Goal: Answer question/provide support: Share knowledge or assist other users

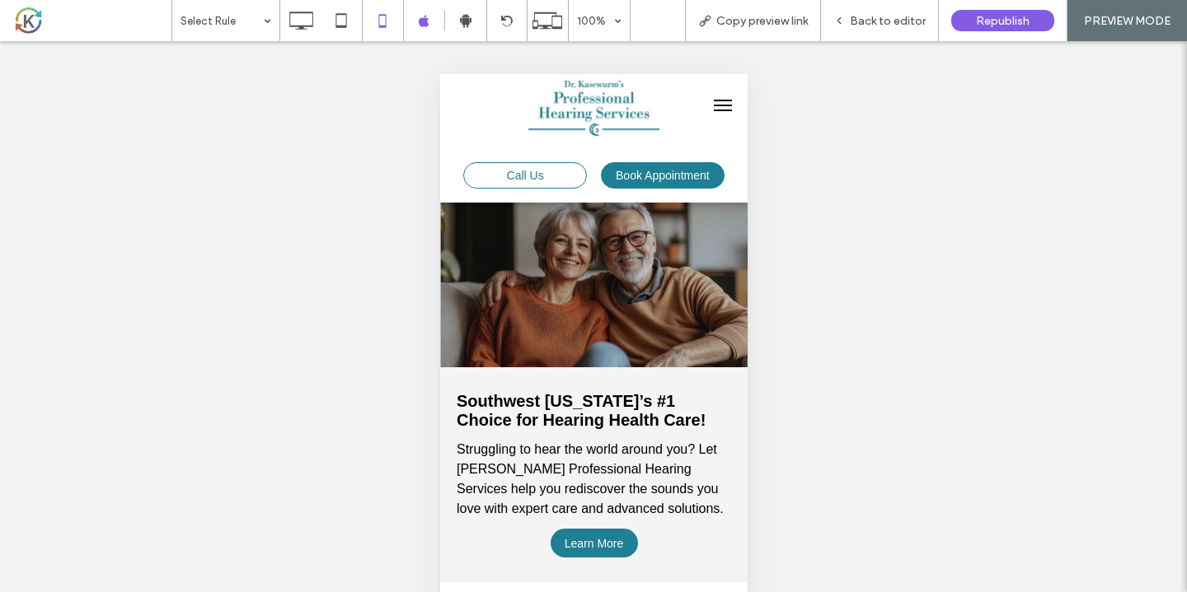
click at [586, 289] on div at bounding box center [592, 285] width 307 height 165
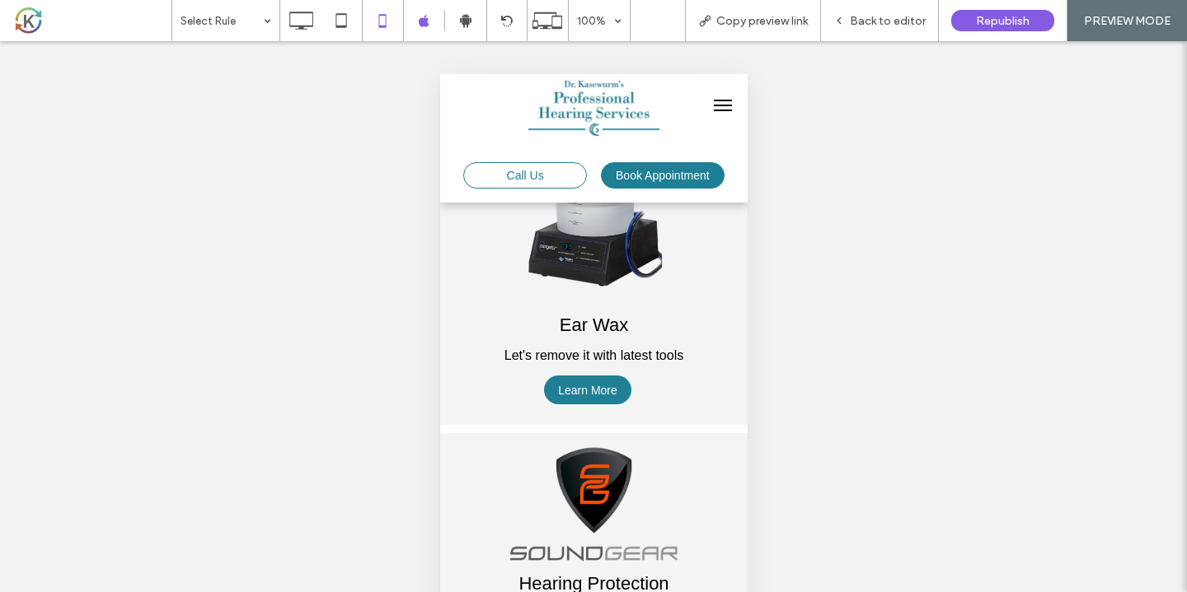
scroll to position [4400, 0]
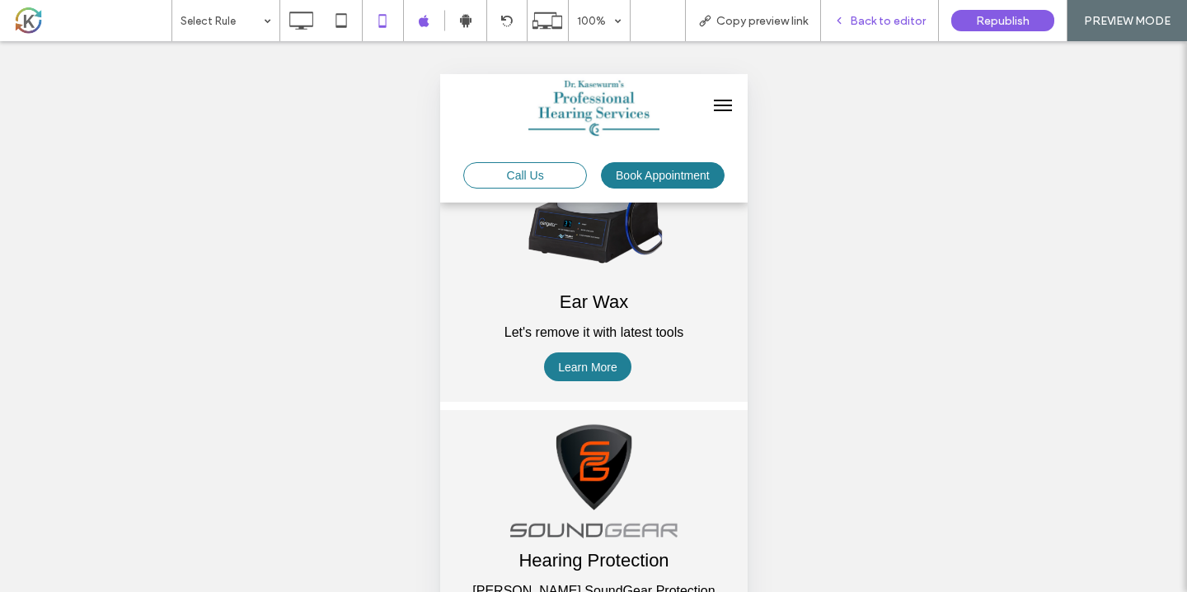
click at [882, 27] on span "Back to editor" at bounding box center [888, 21] width 76 height 14
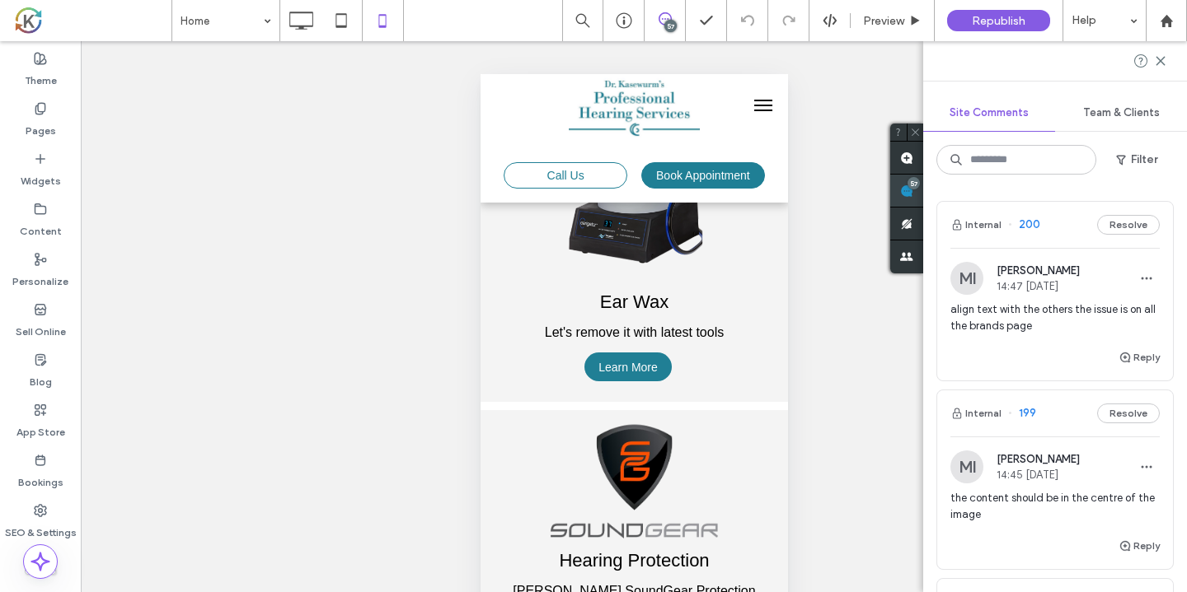
click at [923, 196] on span at bounding box center [906, 191] width 33 height 32
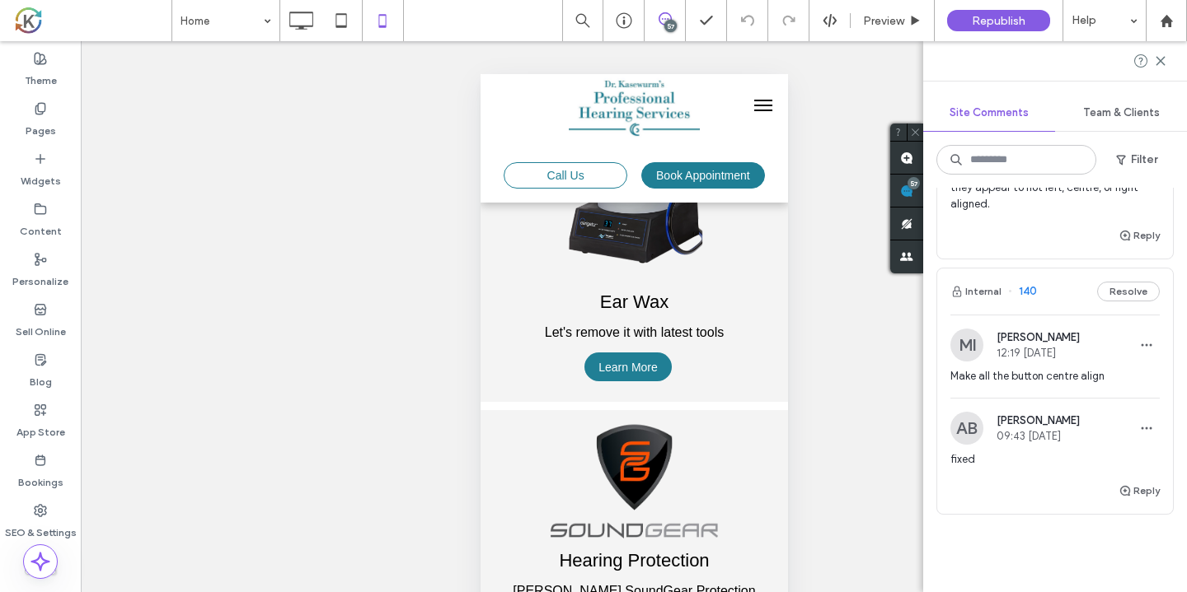
scroll to position [12196, 0]
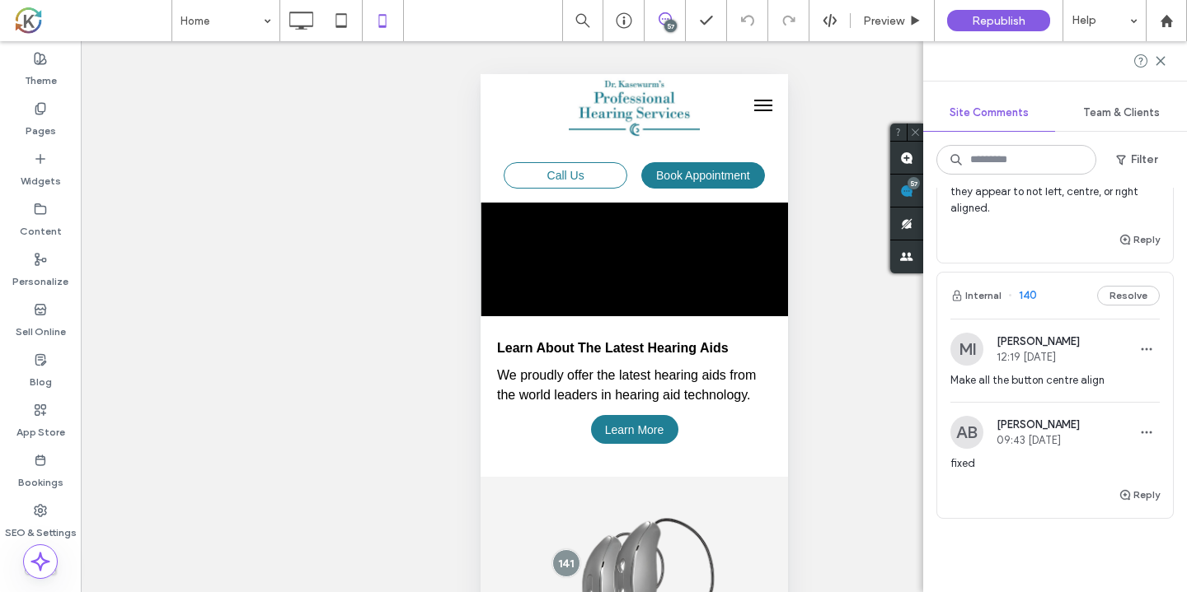
click at [1101, 333] on div "MI [PERSON_NAME] 12:19 [DATE]" at bounding box center [1054, 349] width 209 height 33
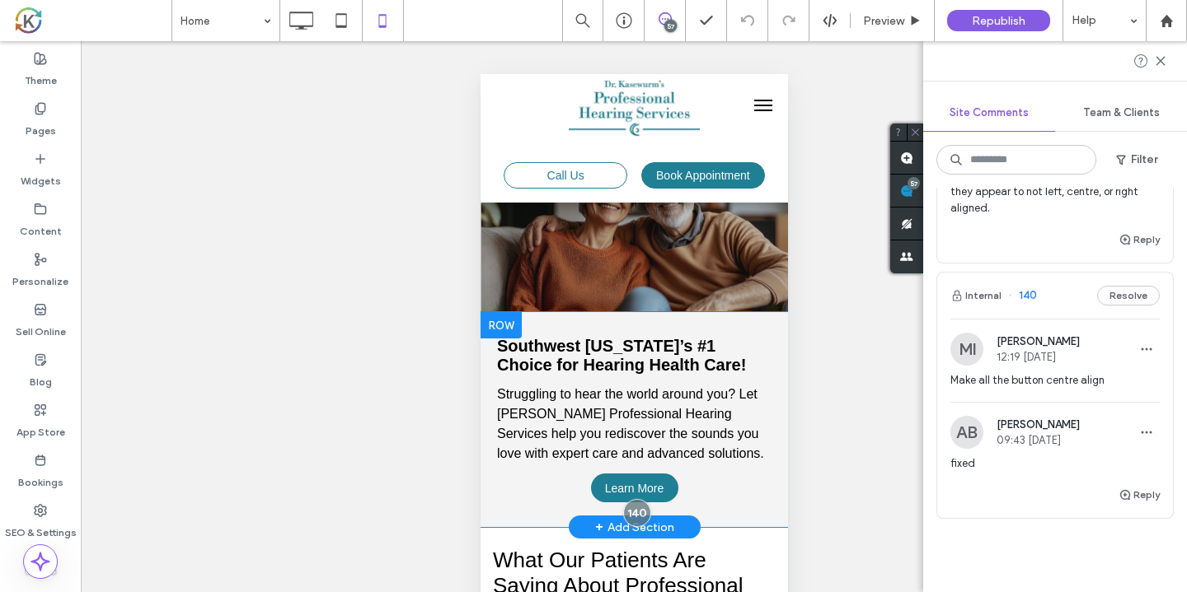
scroll to position [12, 0]
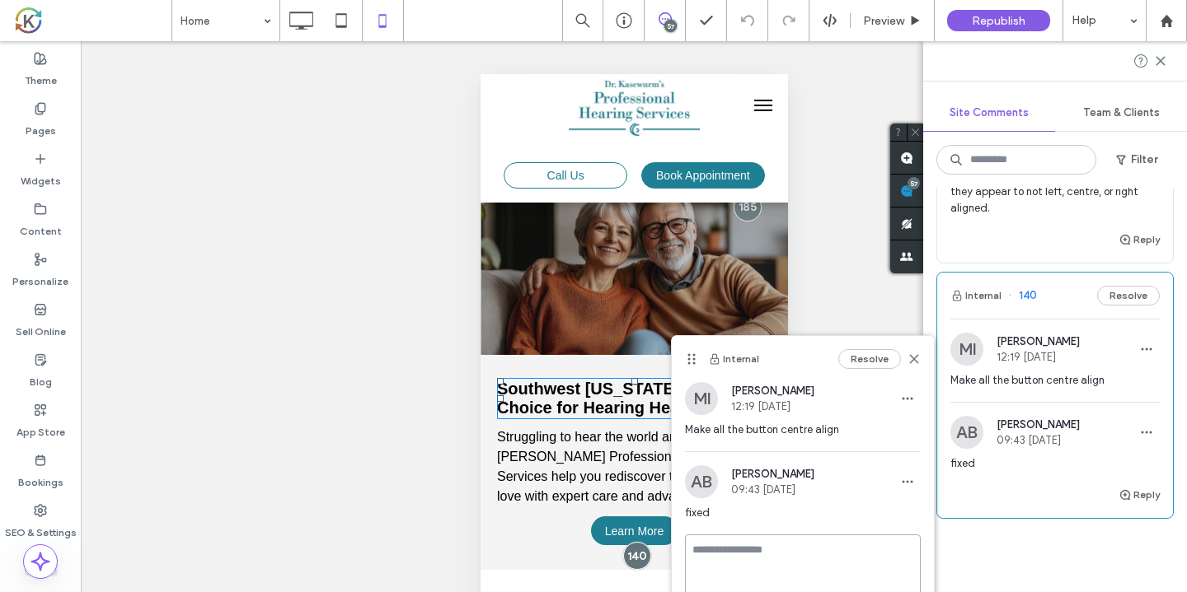
click at [789, 550] on textarea at bounding box center [803, 576] width 236 height 82
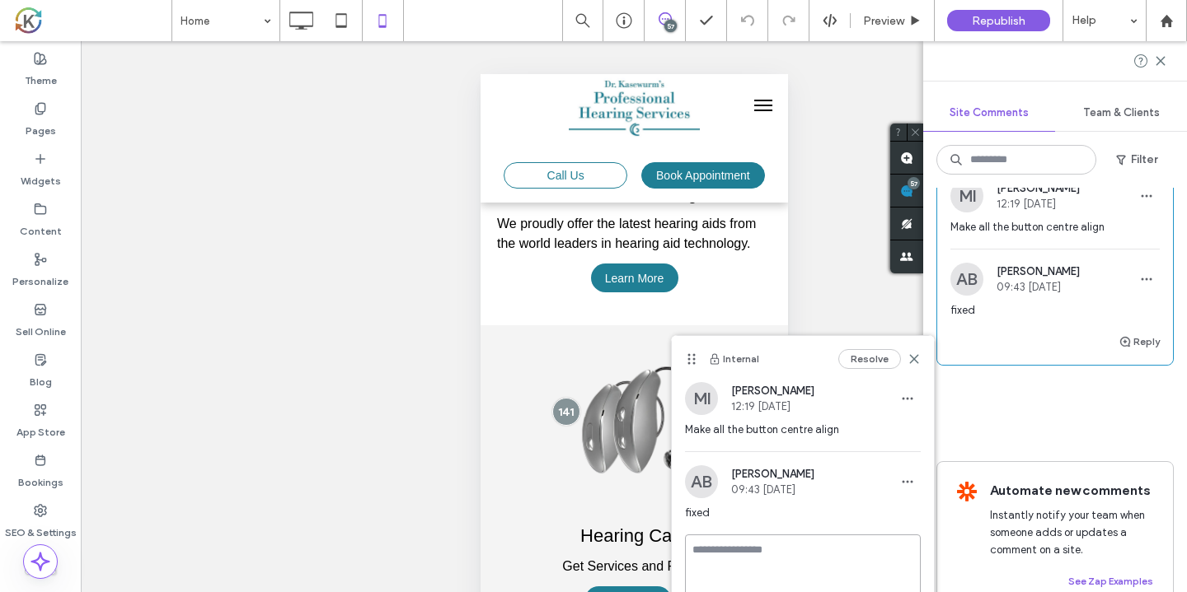
scroll to position [4617, 0]
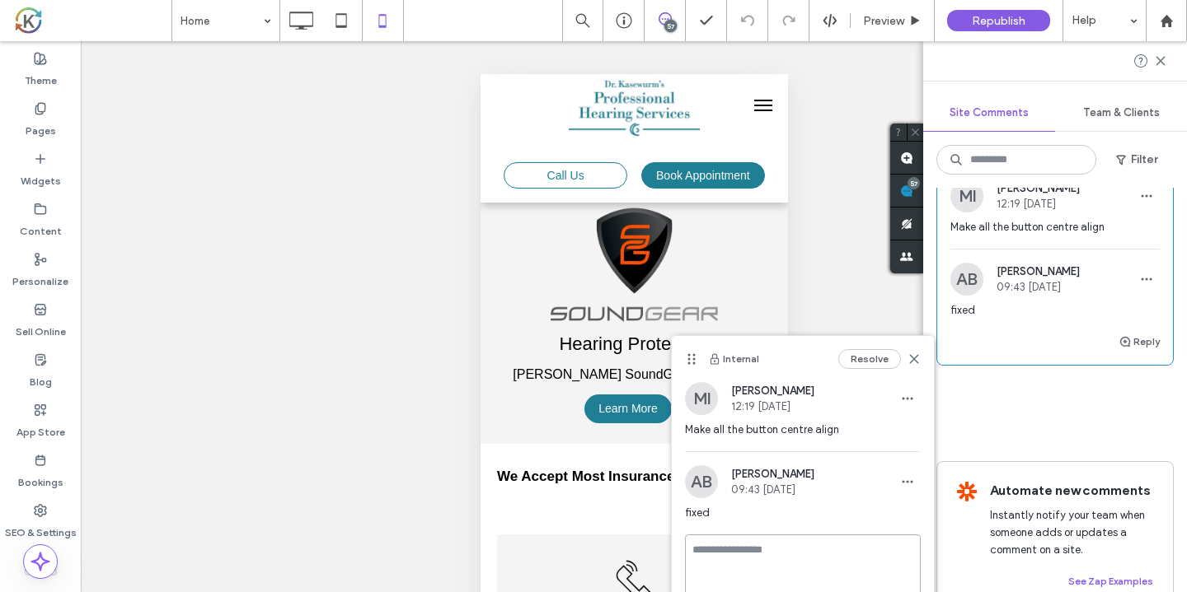
click at [715, 551] on textarea at bounding box center [803, 576] width 236 height 82
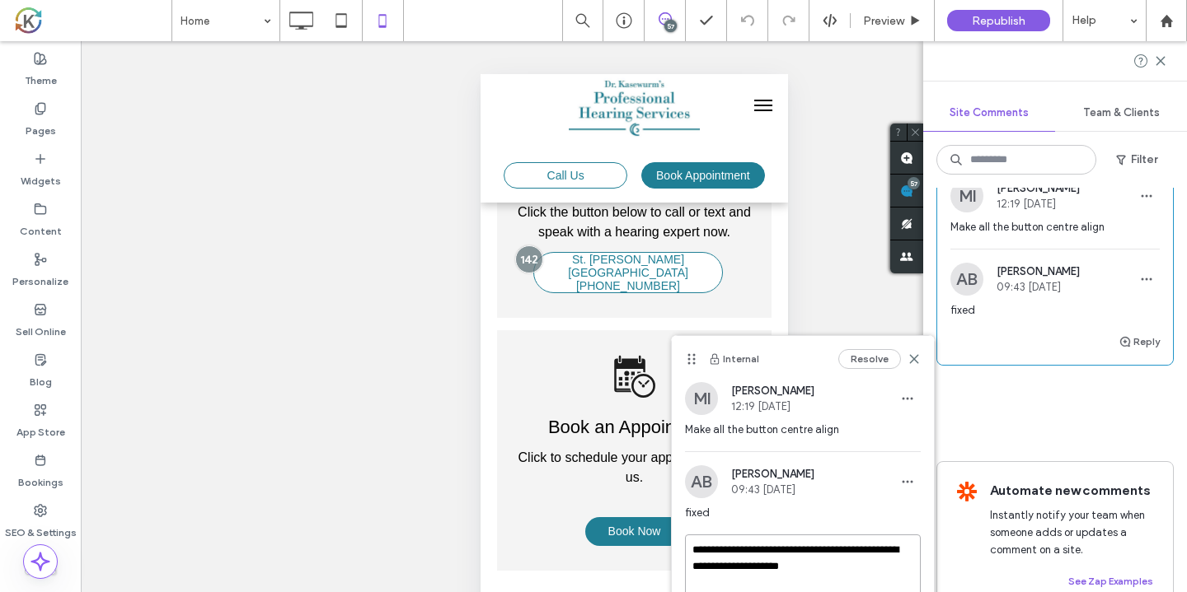
scroll to position [5146, 0]
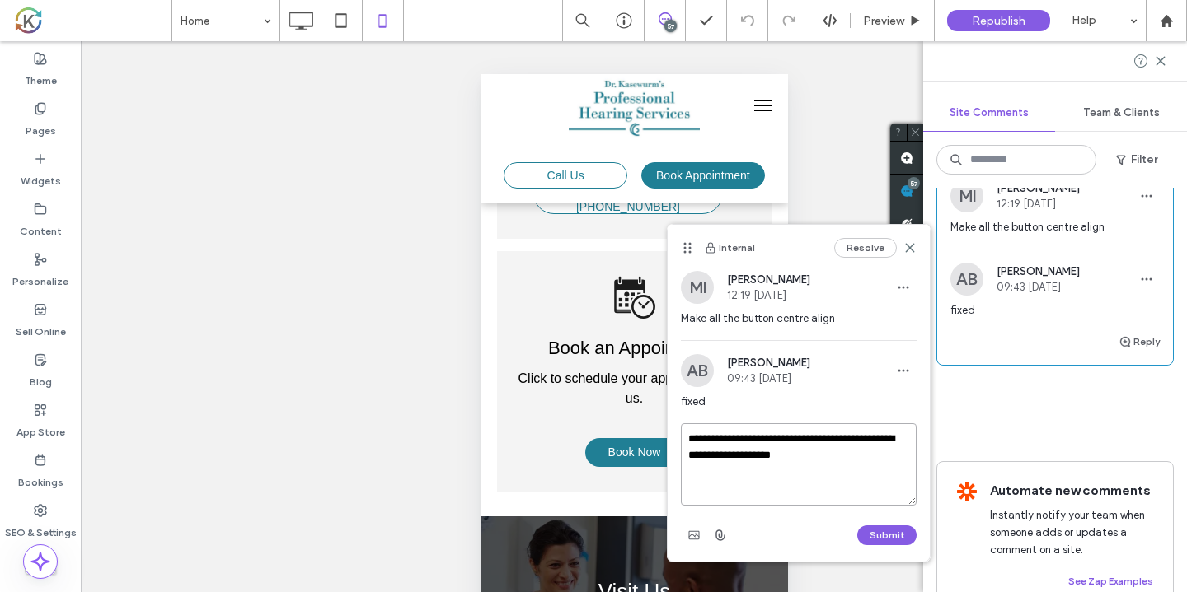
drag, startPoint x: 692, startPoint y: 355, endPoint x: 687, endPoint y: 241, distance: 113.8
click at [687, 241] on icon at bounding box center [687, 247] width 13 height 13
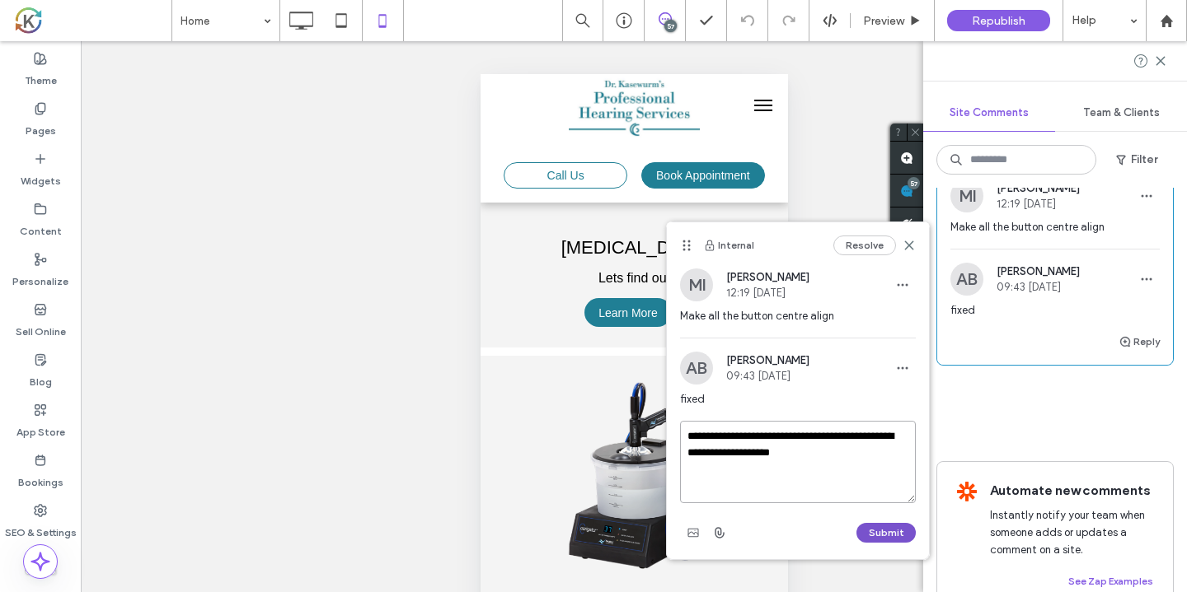
type textarea "**********"
click at [868, 532] on button "Submit" at bounding box center [885, 533] width 59 height 20
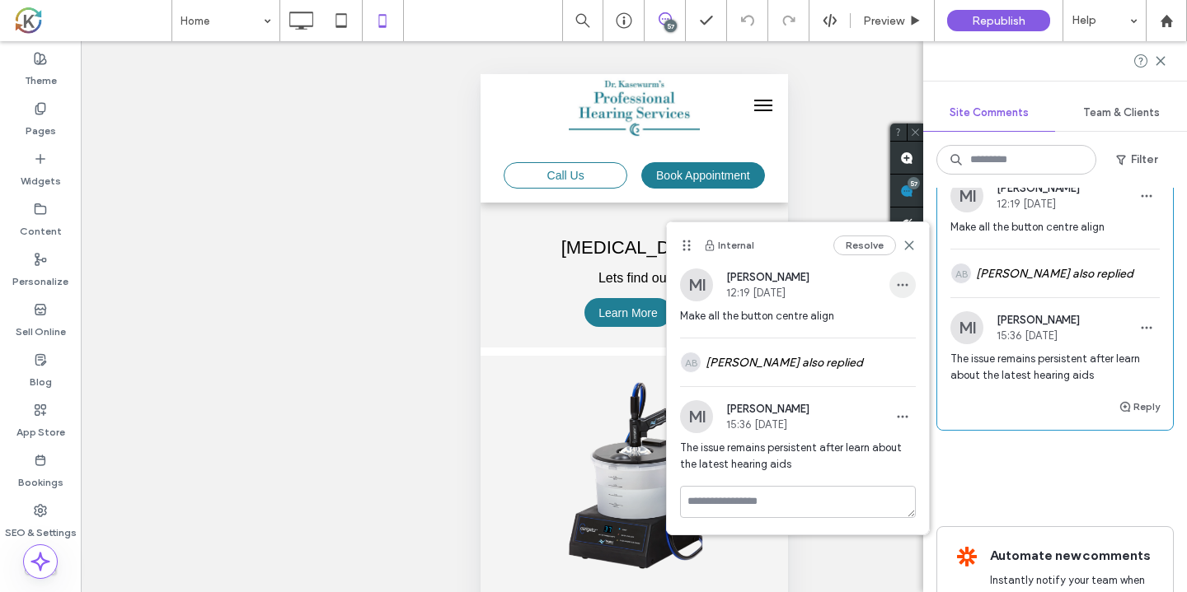
click at [905, 288] on icon "button" at bounding box center [902, 285] width 13 height 13
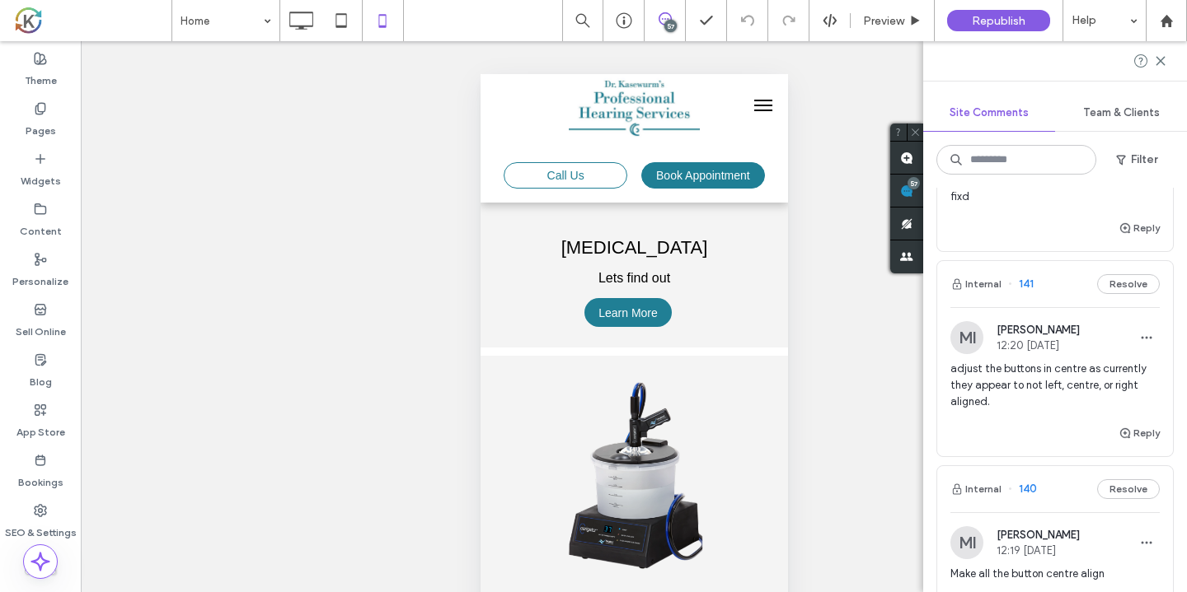
scroll to position [11983, 0]
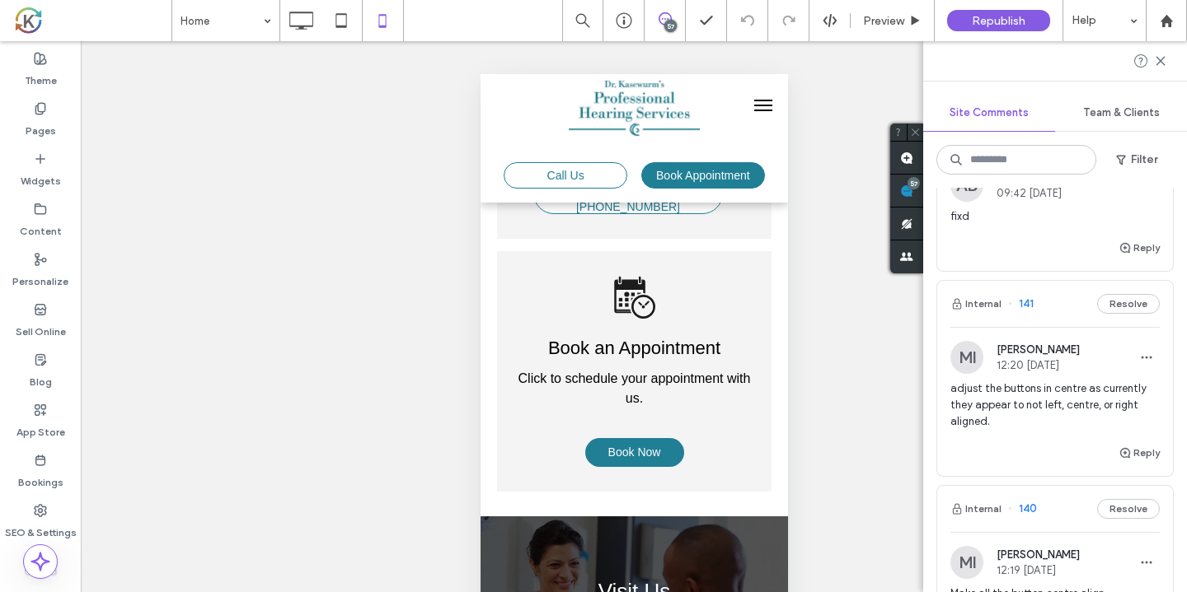
click at [1102, 381] on span "adjust the buttons in centre as currently they appear to not left, centre, or r…" at bounding box center [1054, 405] width 209 height 49
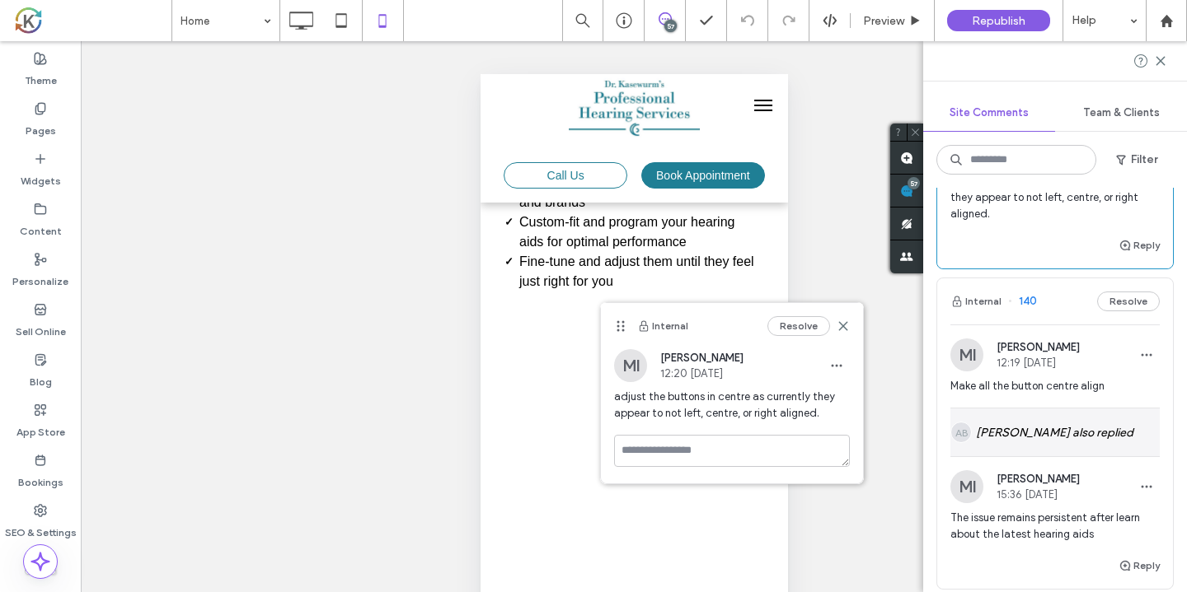
scroll to position [12237, 0]
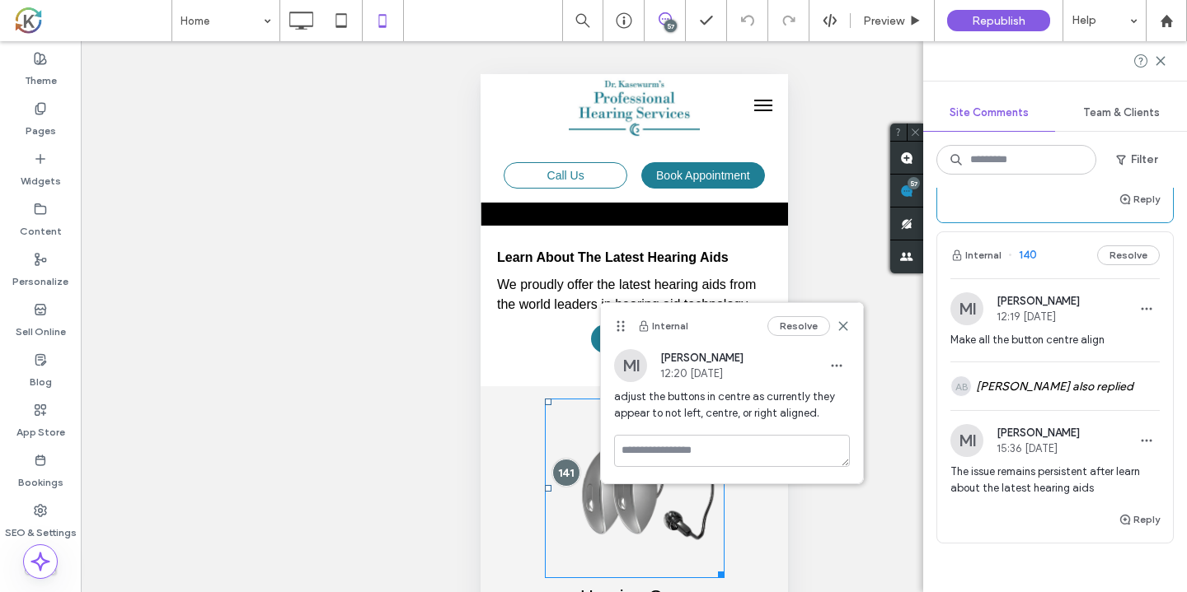
click at [1084, 464] on span "The issue remains persistent after learn about the latest hearing aids" at bounding box center [1054, 480] width 209 height 33
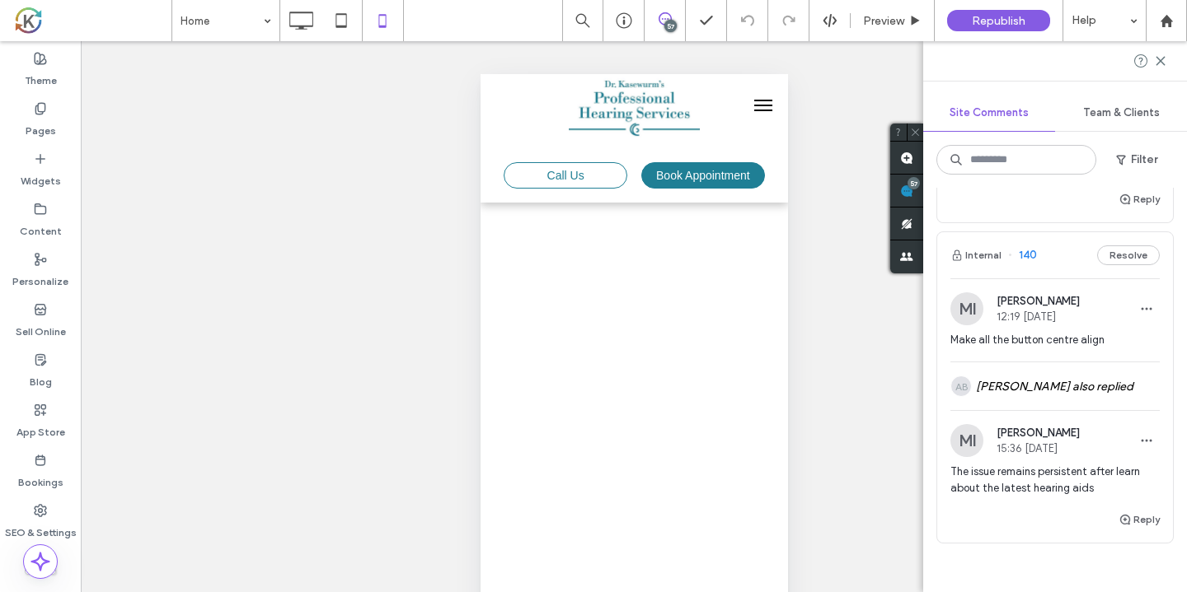
scroll to position [12, 0]
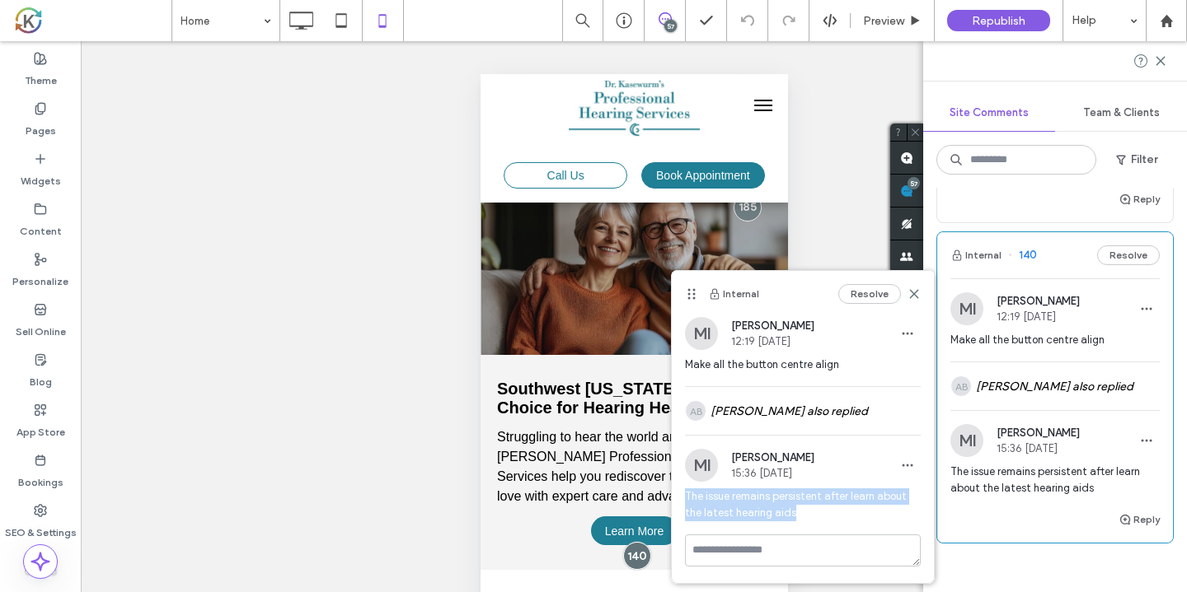
drag, startPoint x: 803, startPoint y: 512, endPoint x: 677, endPoint y: 496, distance: 126.2
click at [677, 496] on div "MI [PERSON_NAME] 15:36 [DATE] The issue remains persistent after learn about th…" at bounding box center [803, 492] width 262 height 86
copy span "The issue remains persistent after learn about the latest hearing aids"
click at [877, 514] on div at bounding box center [593, 296] width 1187 height 592
click at [910, 466] on icon "button" at bounding box center [907, 465] width 13 height 13
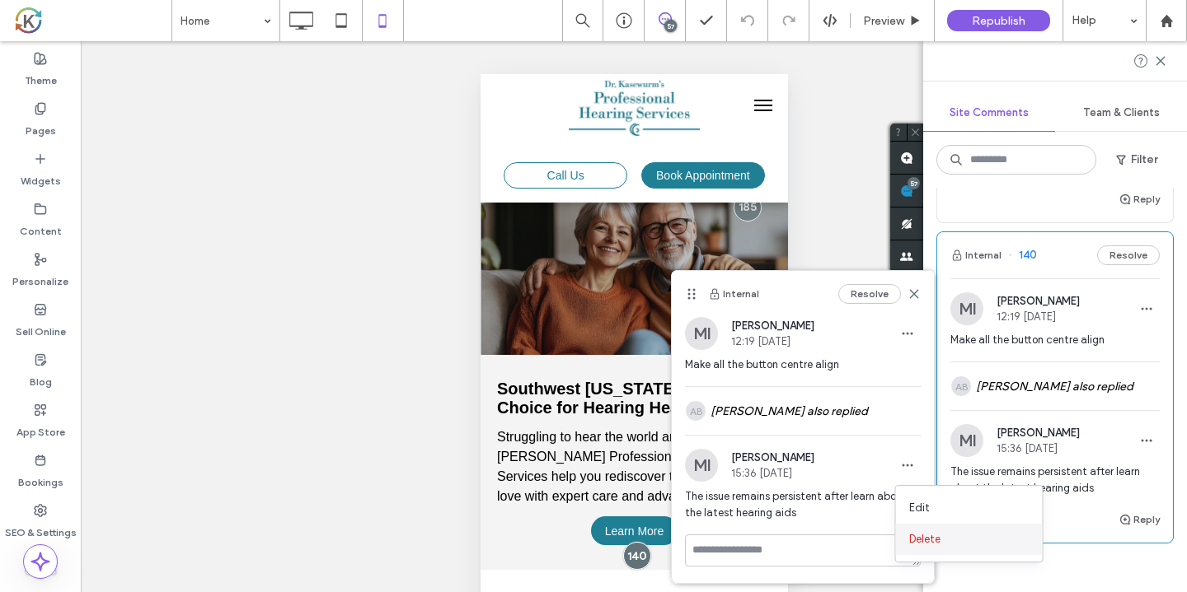
click at [934, 536] on span "Delete" at bounding box center [924, 539] width 31 height 16
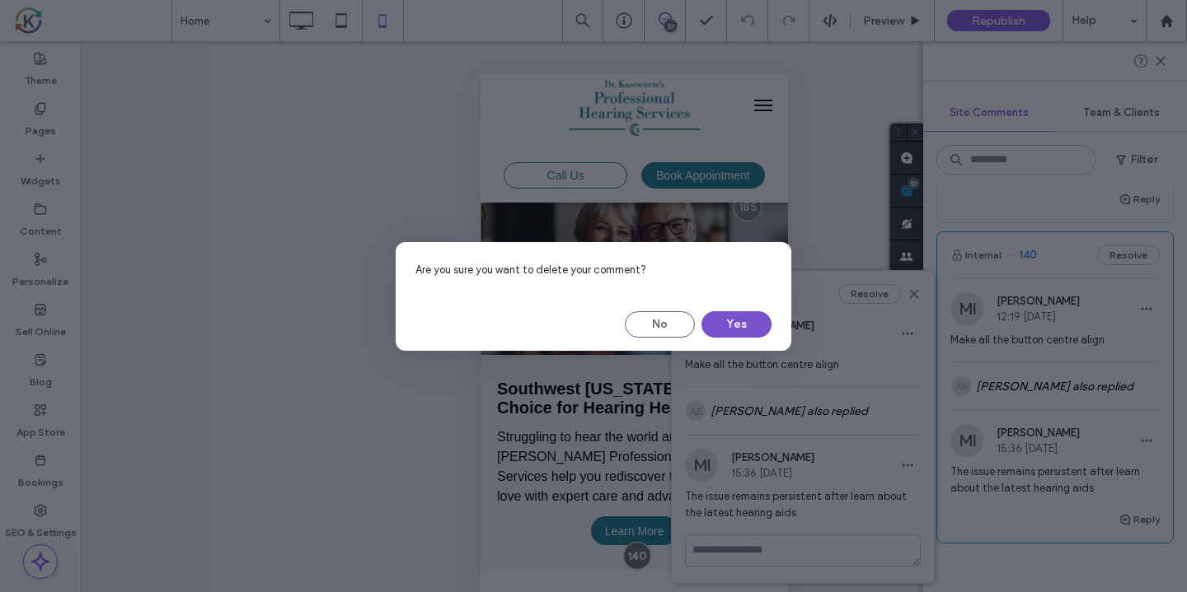
click at [728, 333] on button "Yes" at bounding box center [736, 324] width 70 height 26
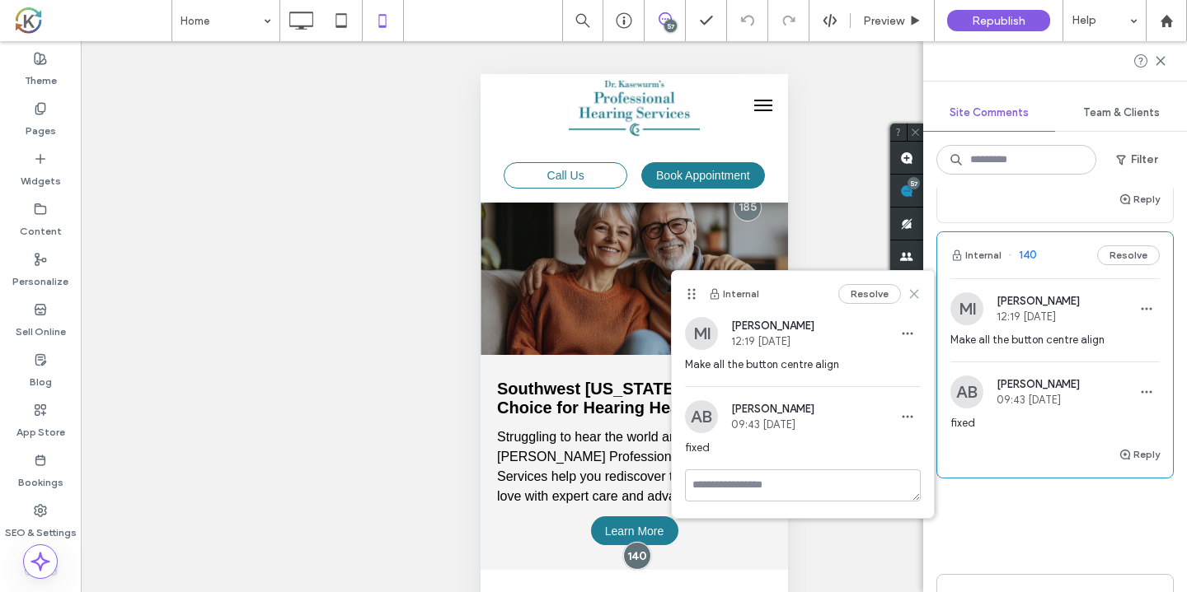
click at [911, 296] on icon at bounding box center [913, 294] width 13 height 13
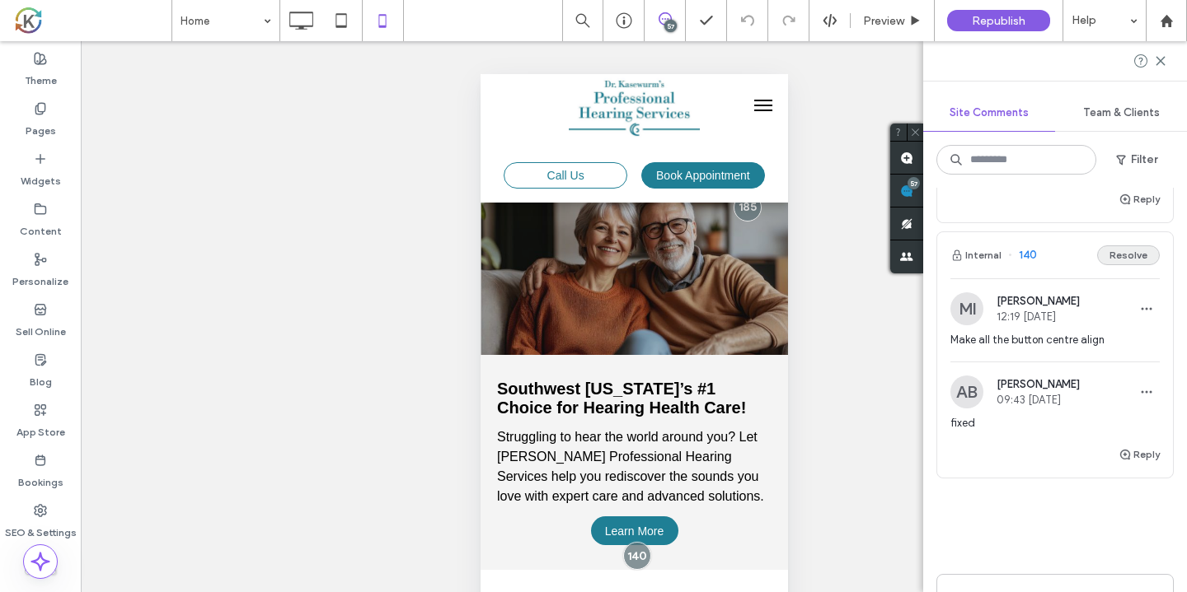
click at [1139, 246] on button "Resolve" at bounding box center [1128, 256] width 63 height 20
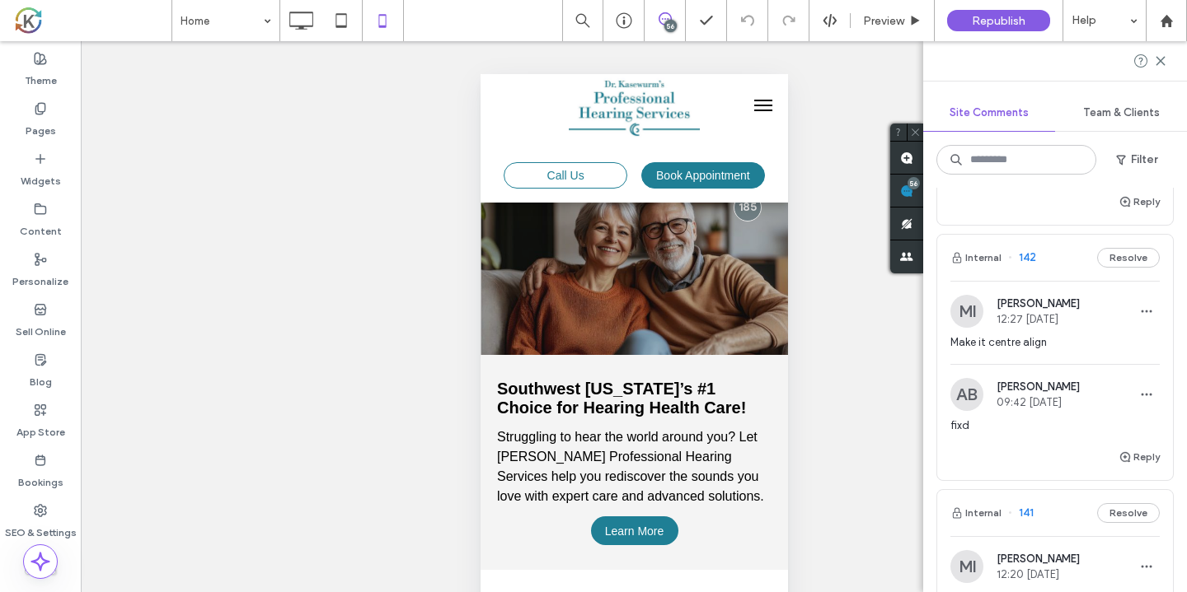
click at [1079, 335] on span "Make it centre align" at bounding box center [1054, 343] width 209 height 16
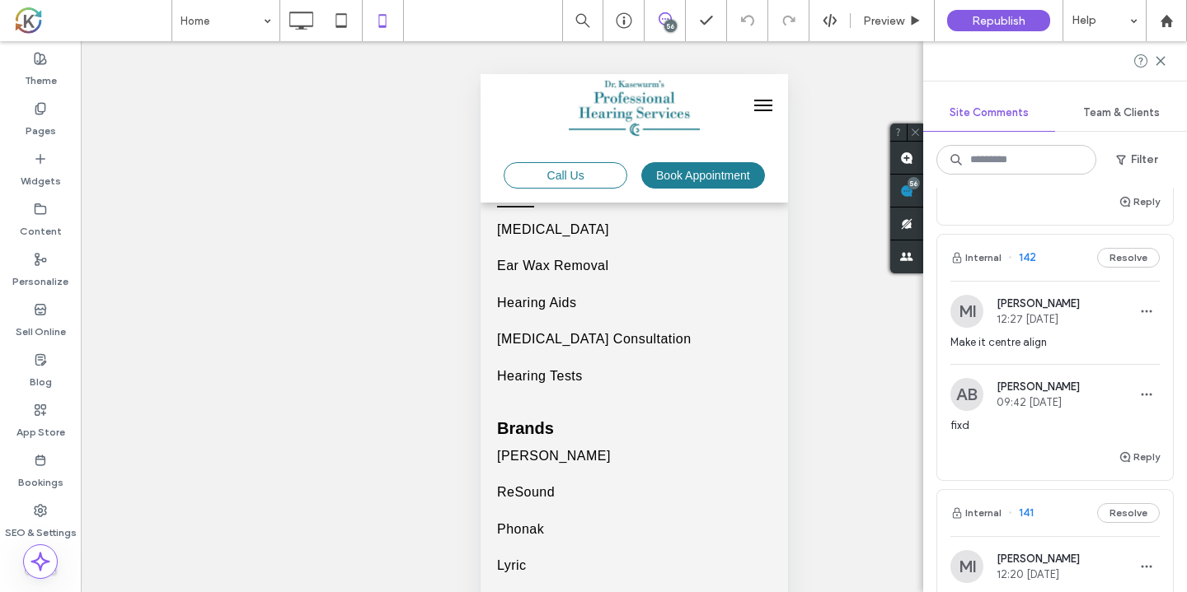
scroll to position [5694, 0]
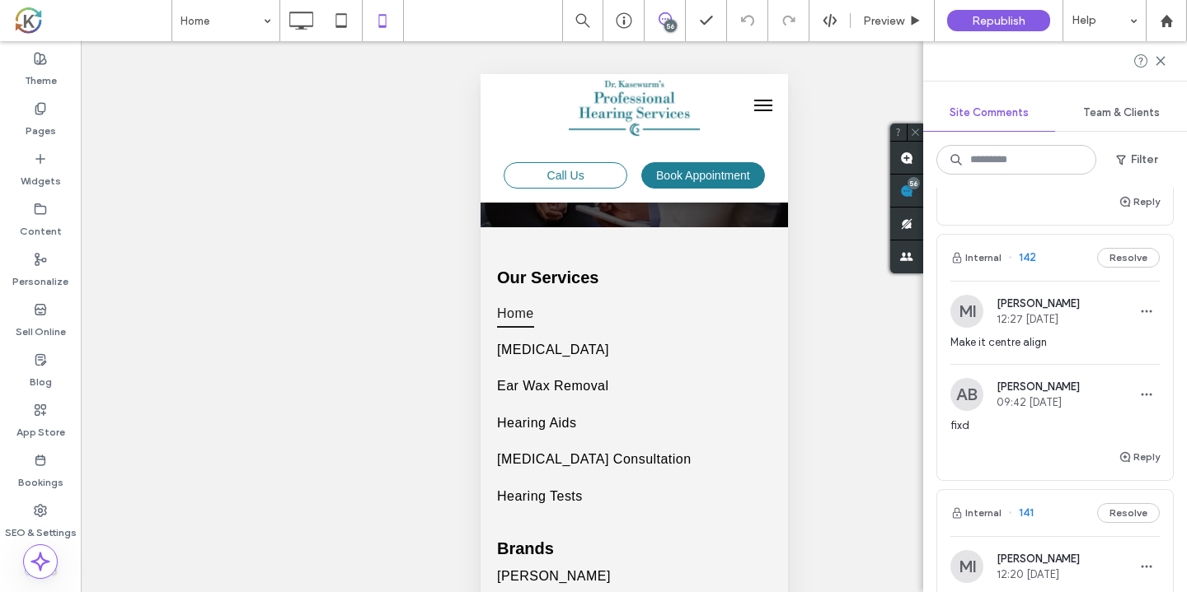
click at [1048, 335] on span "Make it centre align" at bounding box center [1054, 343] width 209 height 16
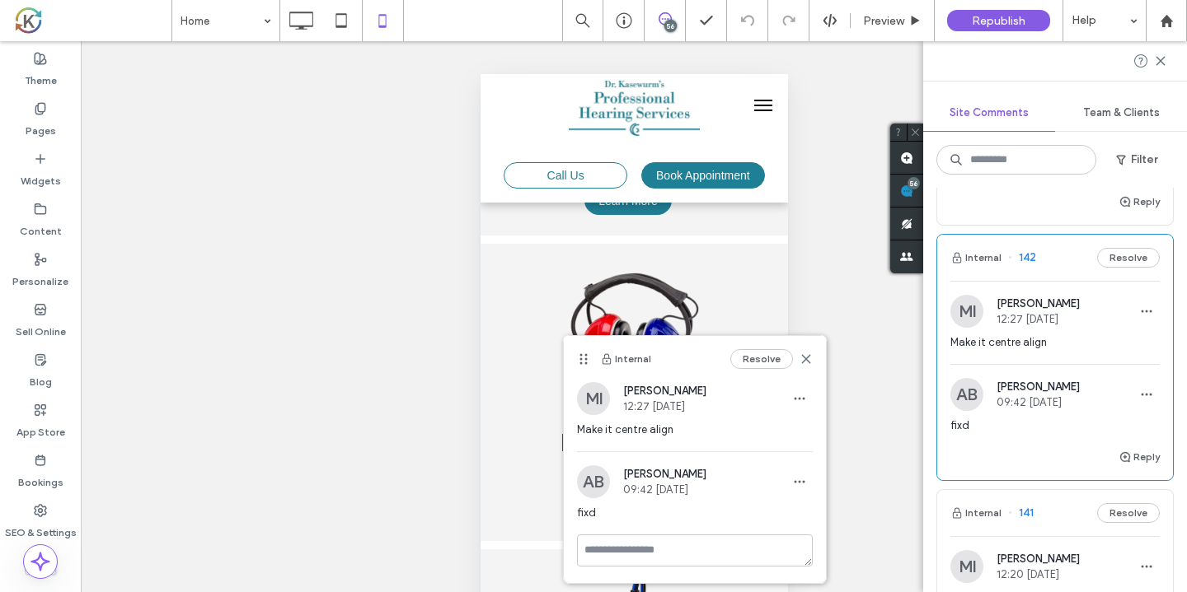
scroll to position [4955, 0]
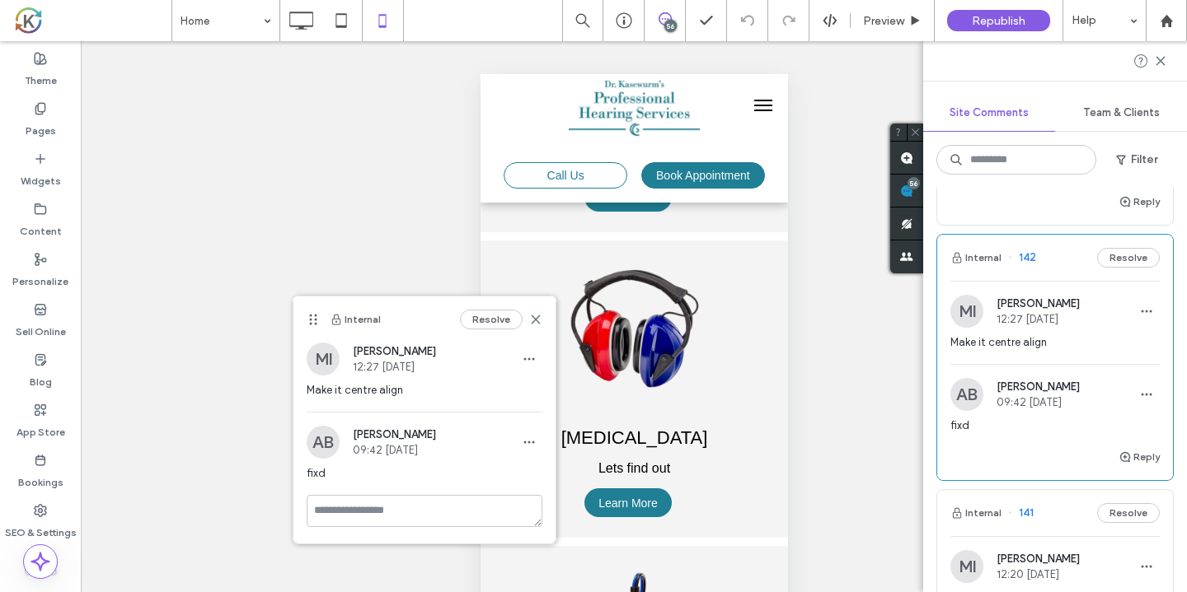
drag, startPoint x: 582, startPoint y: 363, endPoint x: 223, endPoint y: 230, distance: 382.2
click at [310, 315] on use at bounding box center [313, 320] width 7 height 11
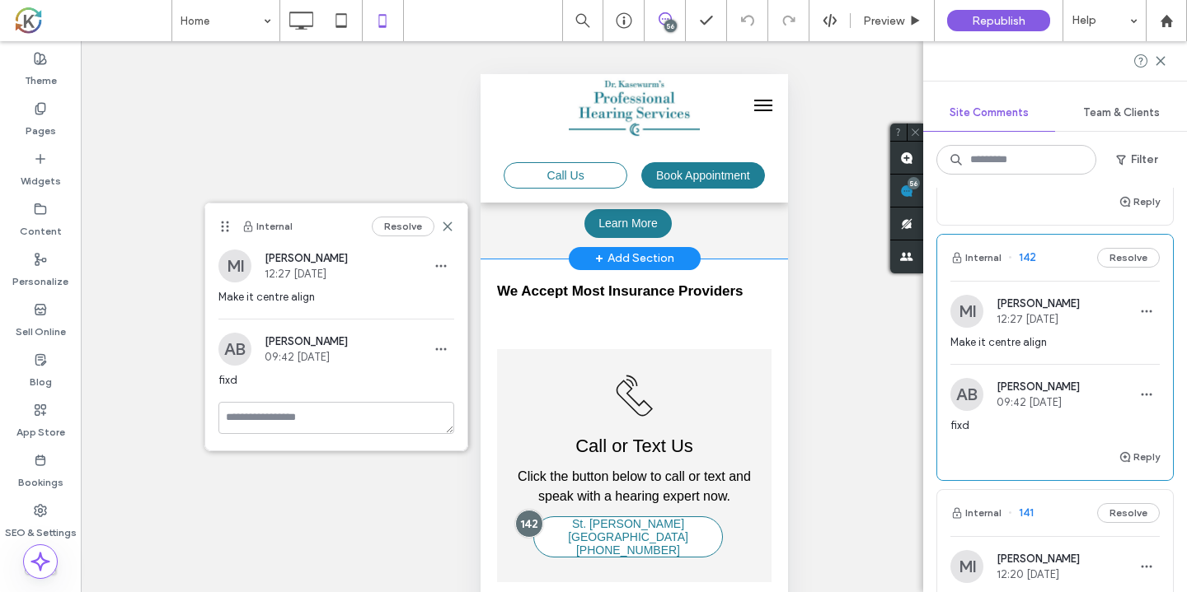
scroll to position [5864, 0]
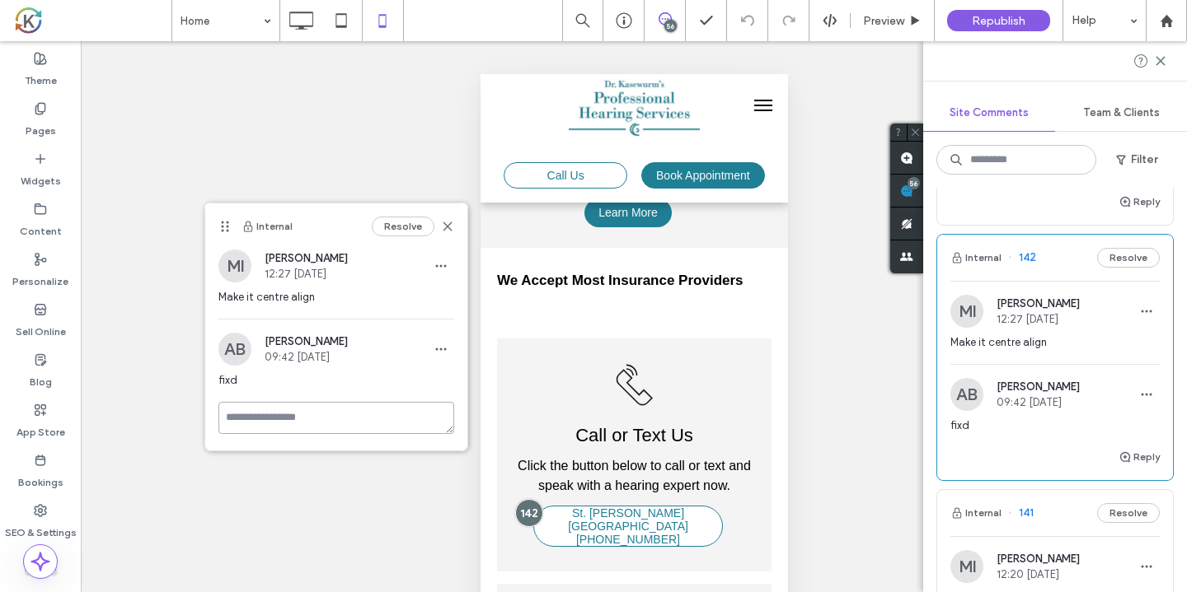
click at [239, 430] on textarea at bounding box center [336, 418] width 236 height 32
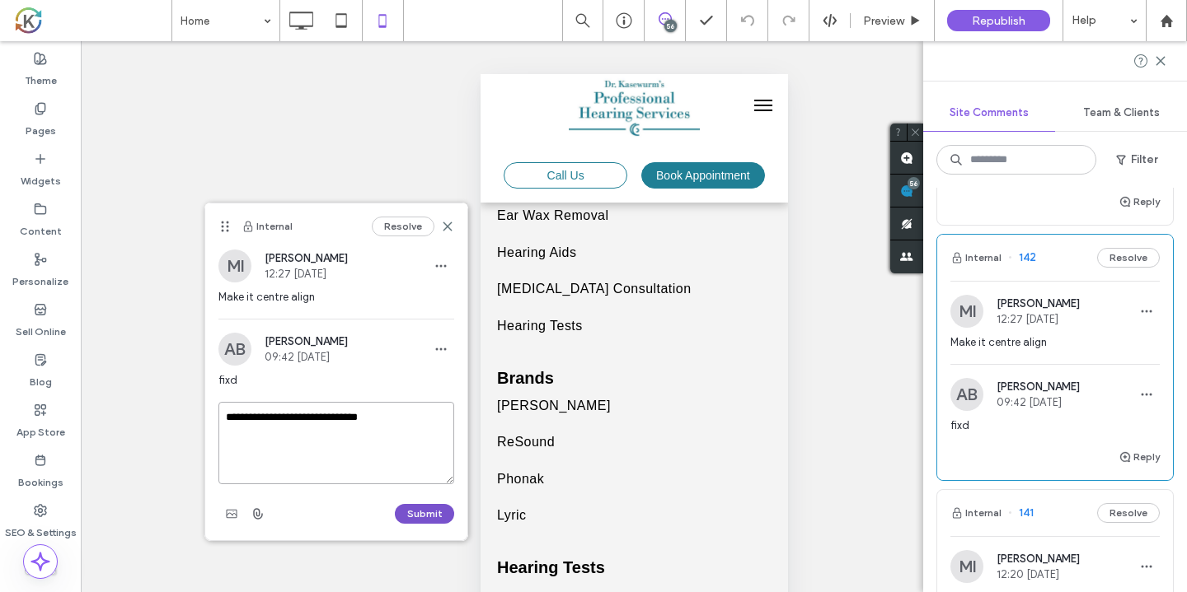
type textarea "**********"
click at [405, 511] on button "Submit" at bounding box center [424, 514] width 59 height 20
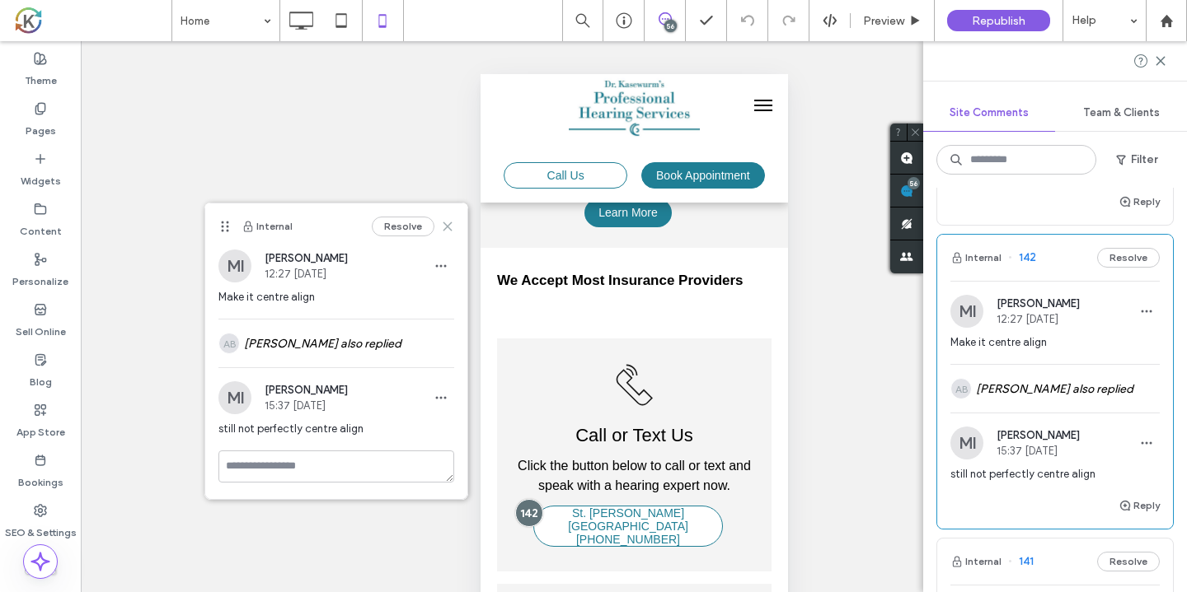
click at [446, 227] on icon at bounding box center [447, 226] width 13 height 13
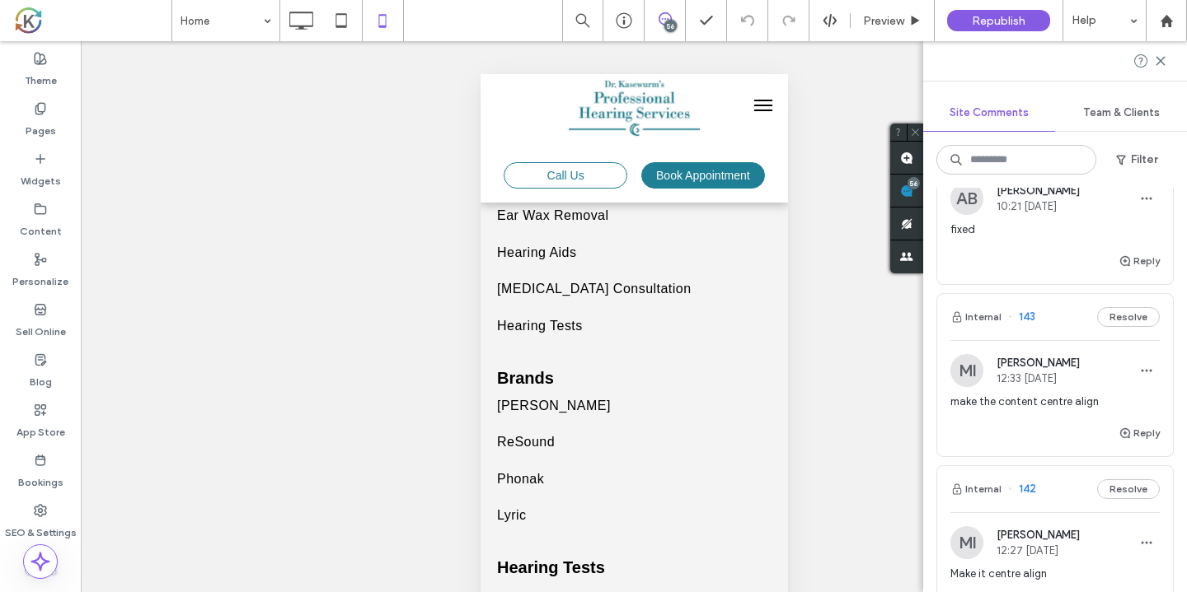
scroll to position [11540, 0]
click at [1082, 396] on div "make the content centre align" at bounding box center [1054, 411] width 209 height 30
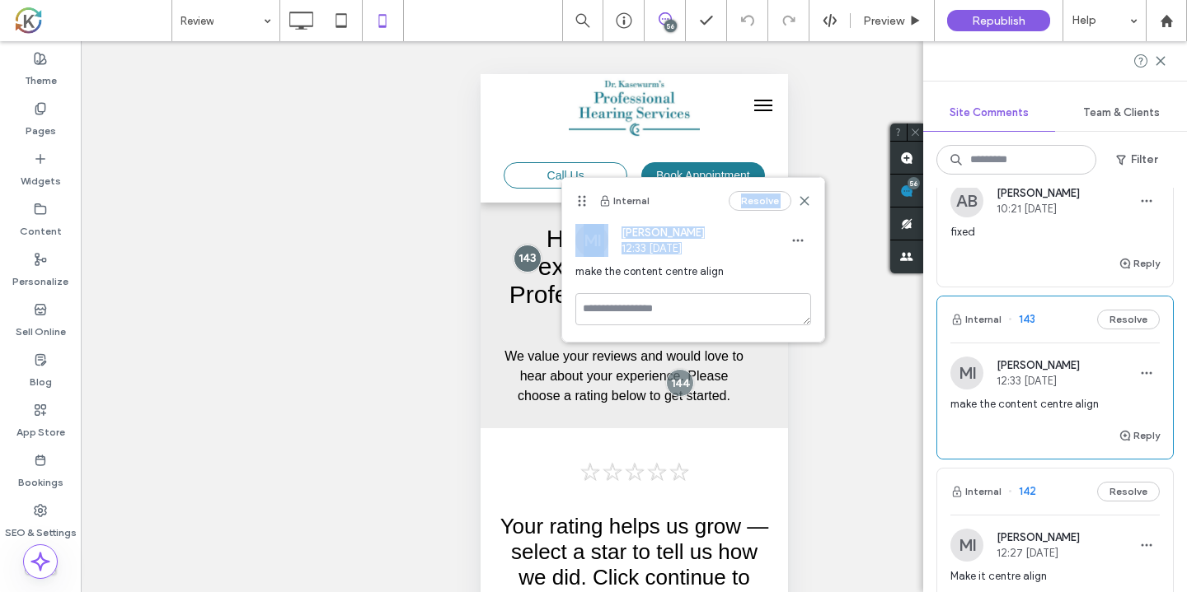
drag, startPoint x: 700, startPoint y: 201, endPoint x: 792, endPoint y: 255, distance: 107.1
click at [792, 255] on div "Internal Resolve MI [PERSON_NAME] 12:33 [DATE] make the content centre align" at bounding box center [693, 260] width 262 height 164
click at [747, 272] on span "make the content centre align" at bounding box center [693, 272] width 236 height 16
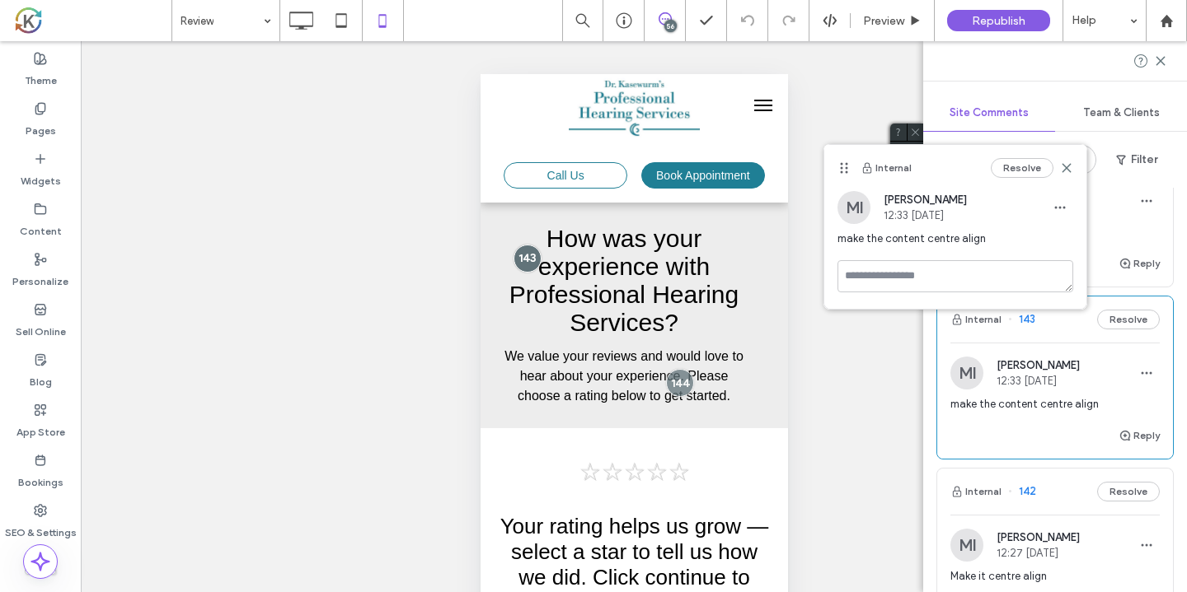
drag, startPoint x: 582, startPoint y: 204, endPoint x: 844, endPoint y: 171, distance: 264.1
click at [844, 171] on icon at bounding box center [843, 167] width 13 height 13
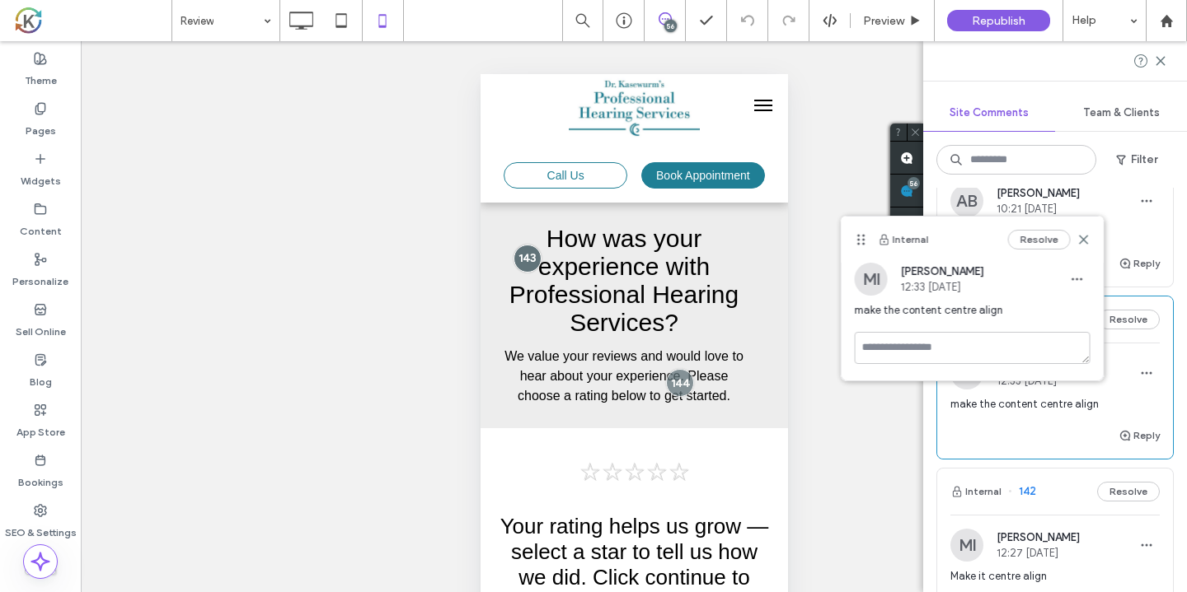
drag, startPoint x: 848, startPoint y: 166, endPoint x: 888, endPoint y: 304, distance: 144.2
click at [879, 239] on div "Internal Resolve" at bounding box center [972, 240] width 262 height 46
click at [887, 333] on div "make the content centre align" at bounding box center [972, 319] width 236 height 30
click at [883, 340] on textarea at bounding box center [972, 350] width 236 height 32
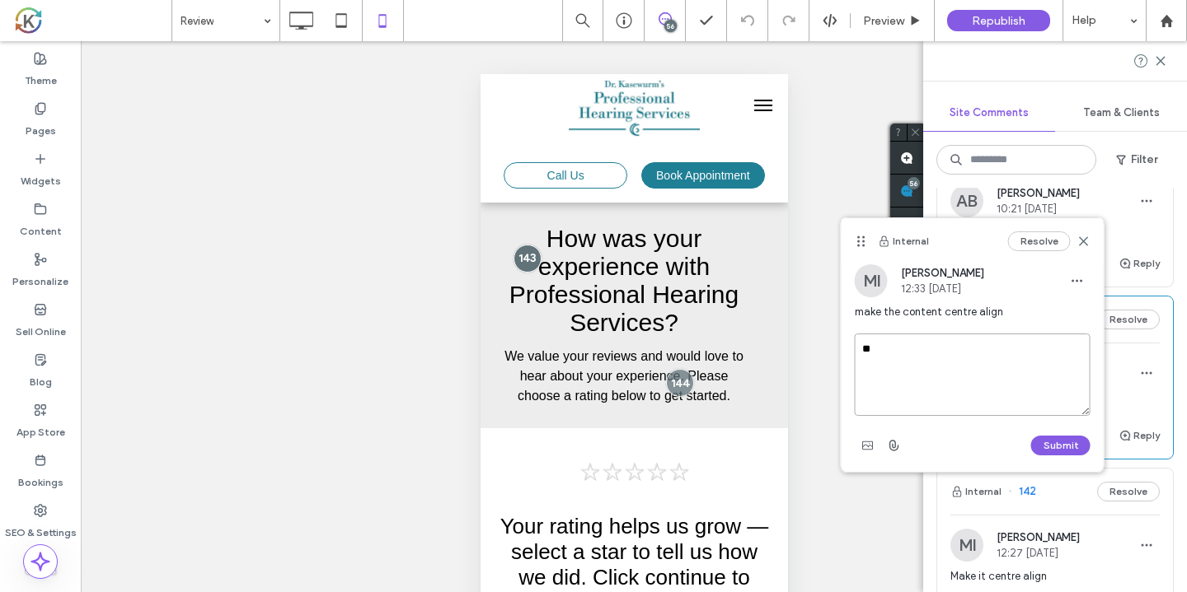
type textarea "*"
type textarea "**********"
click at [1040, 442] on button "Submit" at bounding box center [1060, 446] width 59 height 20
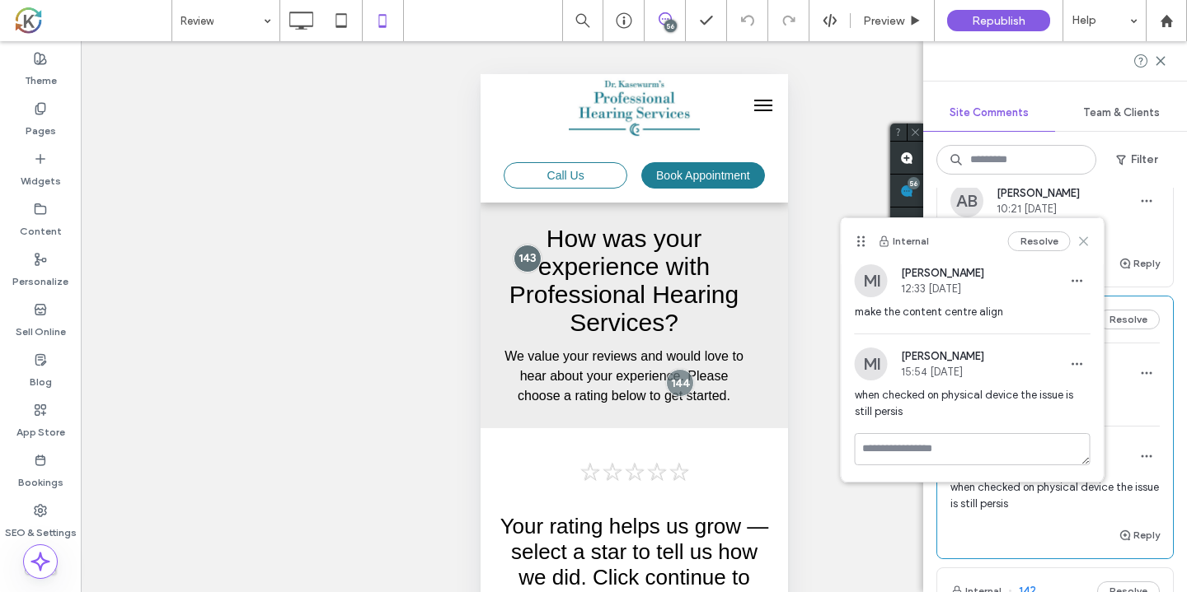
click at [1088, 244] on icon at bounding box center [1083, 241] width 13 height 13
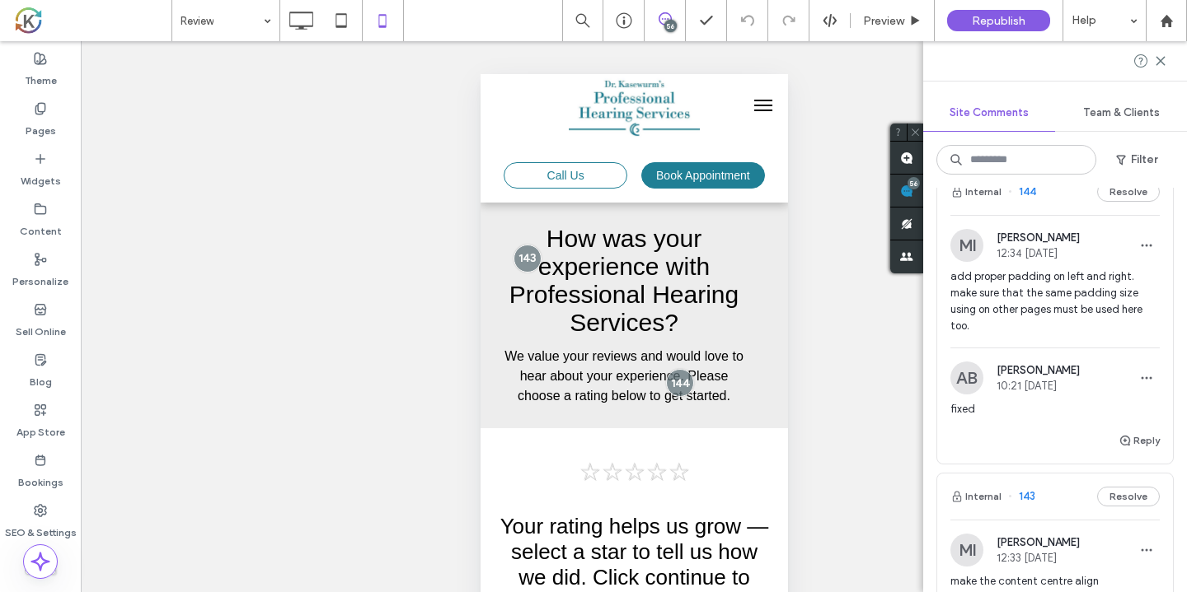
scroll to position [11325, 0]
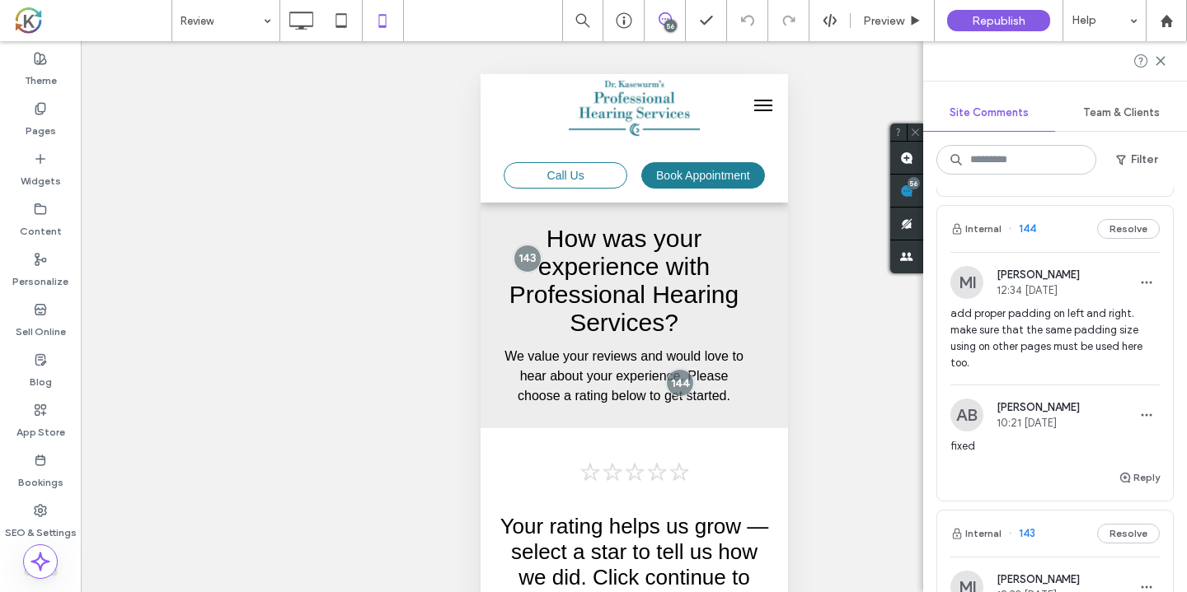
click at [1066, 321] on span "add proper padding on left and right. make sure that the same padding size usin…" at bounding box center [1054, 339] width 209 height 66
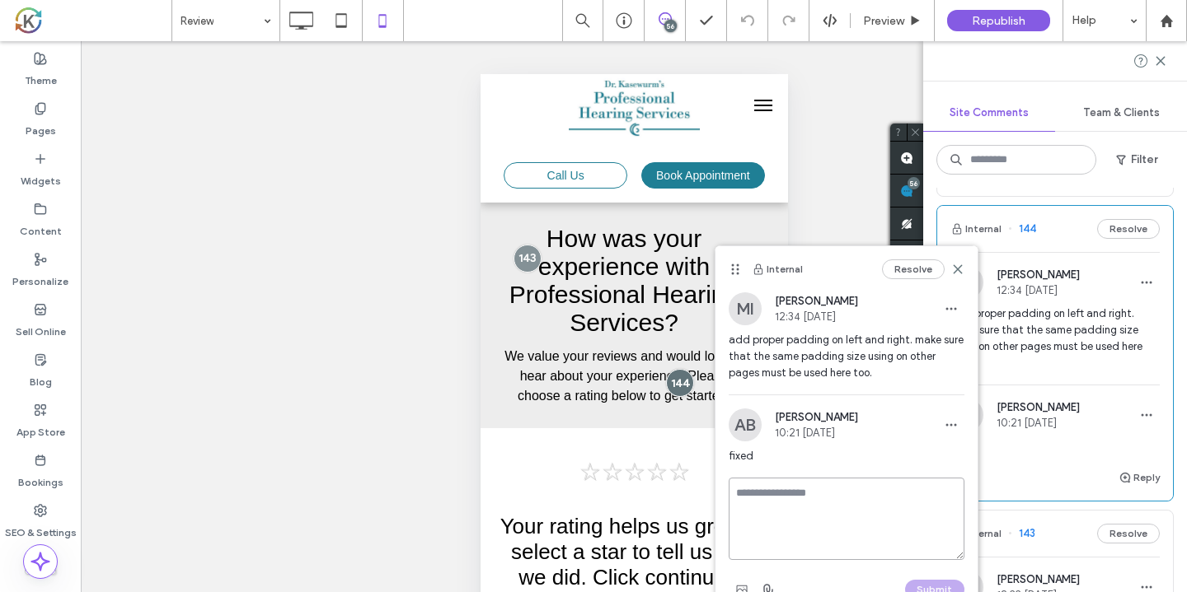
click at [813, 501] on textarea at bounding box center [846, 519] width 236 height 82
type textarea "**********"
click at [922, 583] on button "Submit" at bounding box center [934, 589] width 59 height 20
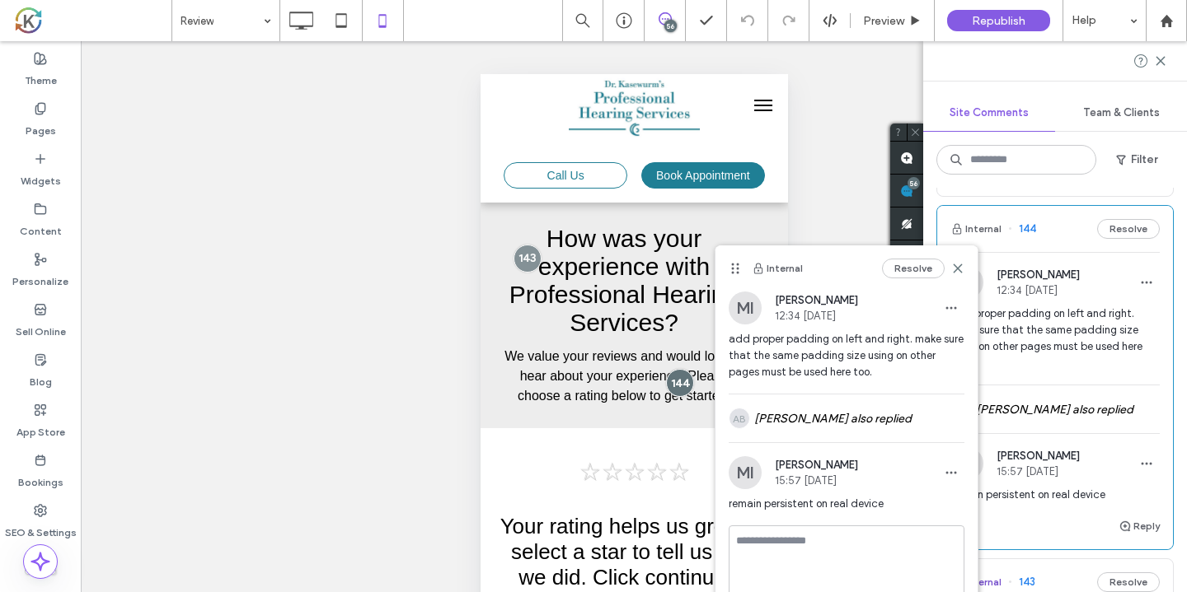
scroll to position [0, 0]
click at [964, 270] on div "Internal Resolve" at bounding box center [846, 269] width 262 height 46
click at [961, 269] on icon at bounding box center [957, 269] width 13 height 13
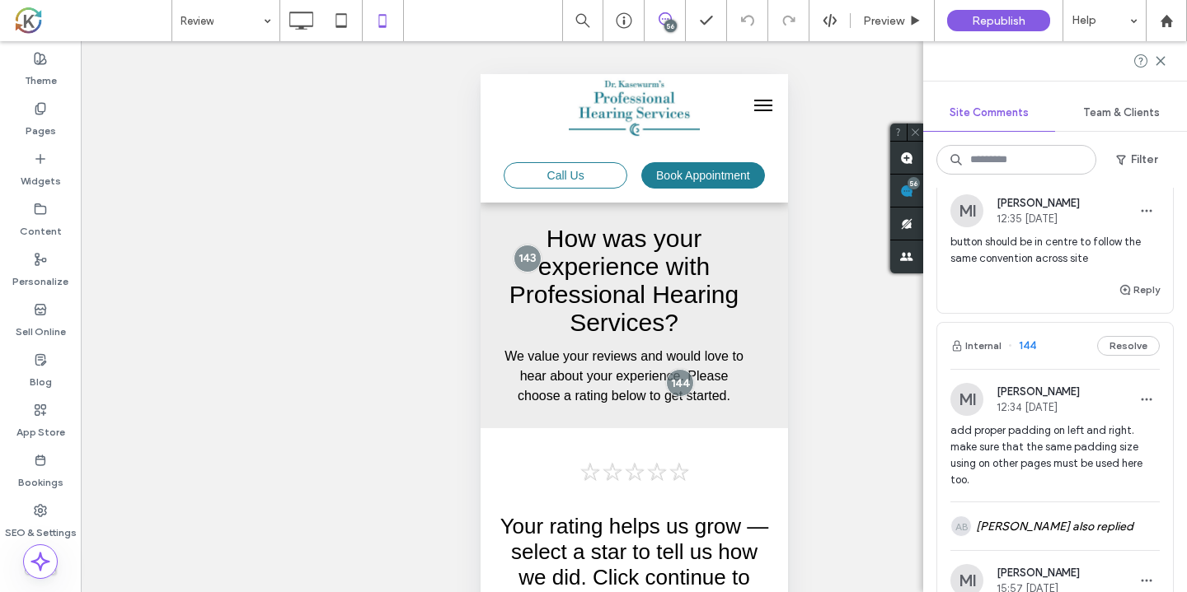
scroll to position [10995, 0]
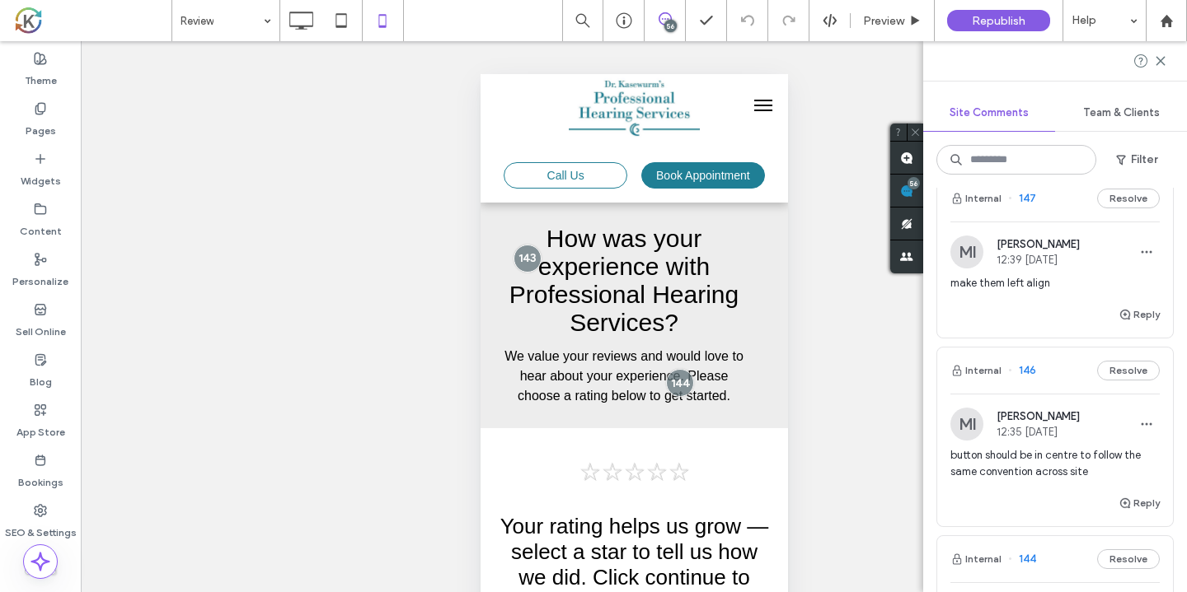
click at [1079, 360] on div "Internal 146 Resolve" at bounding box center [1055, 371] width 236 height 46
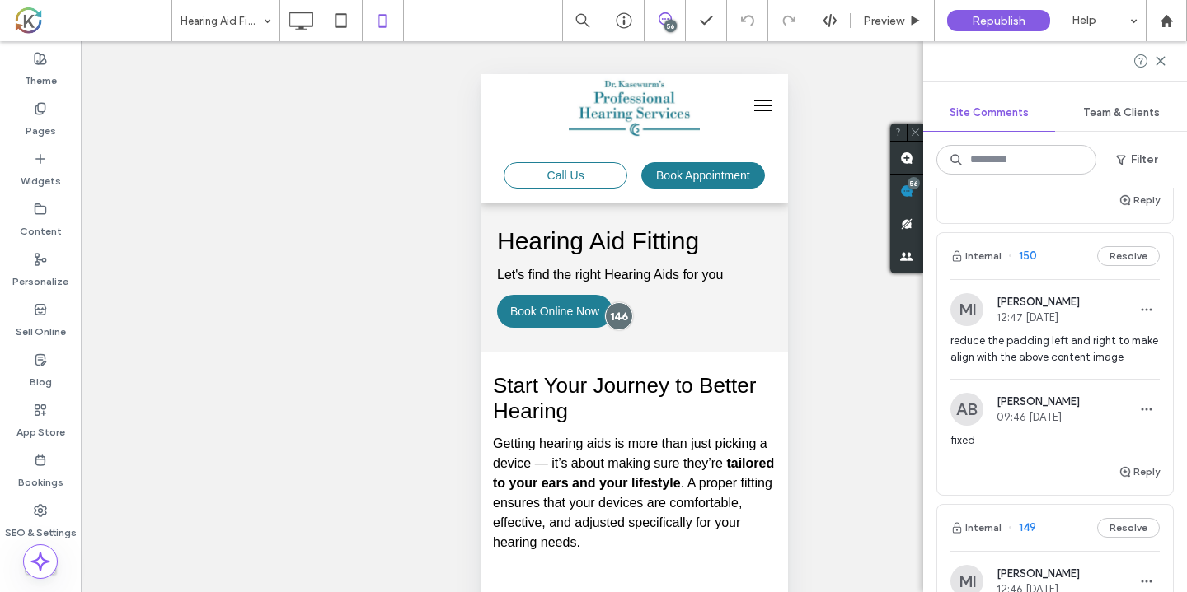
scroll to position [1350, 0]
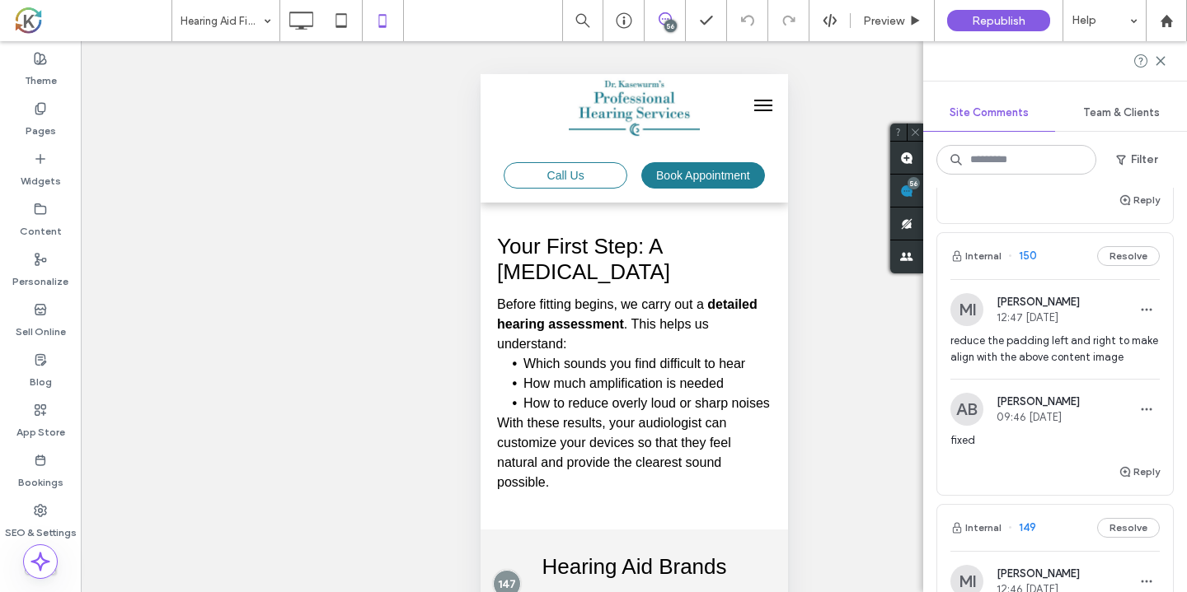
click at [1075, 252] on div "Internal 150 Resolve" at bounding box center [1055, 256] width 236 height 46
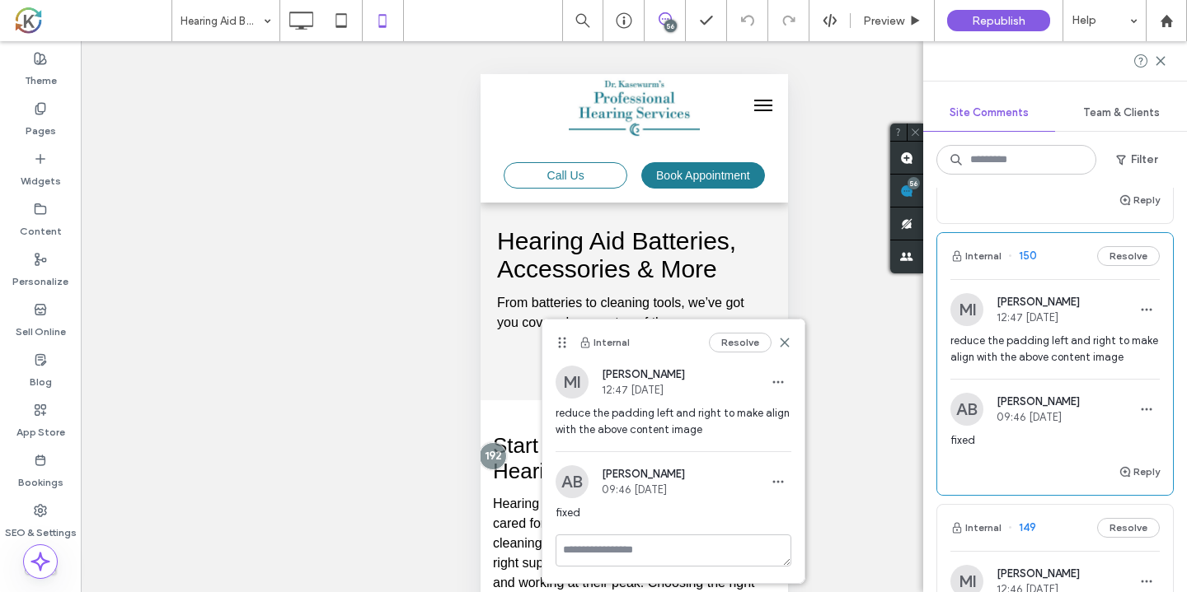
click at [734, 428] on span "reduce the padding left and right to make align with the above content image" at bounding box center [673, 421] width 236 height 33
click at [1005, 333] on span "reduce the padding left and right to make align with the above content image" at bounding box center [1054, 349] width 209 height 33
click at [788, 341] on icon at bounding box center [784, 342] width 13 height 13
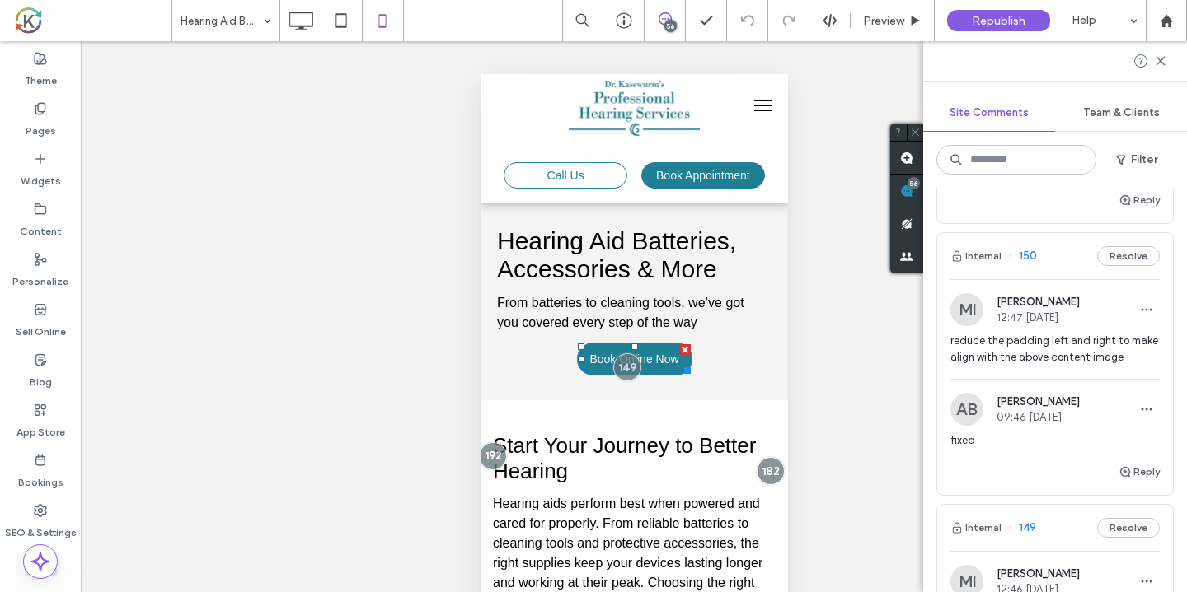
click at [1054, 252] on div "Internal 150 Resolve" at bounding box center [1055, 256] width 236 height 46
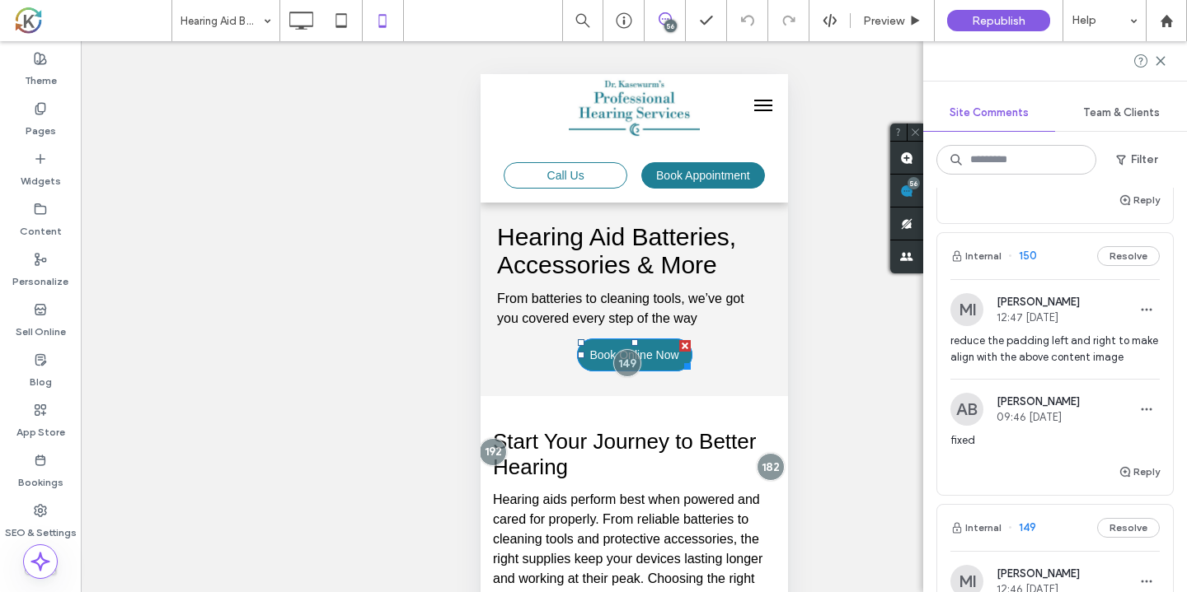
scroll to position [1060, 0]
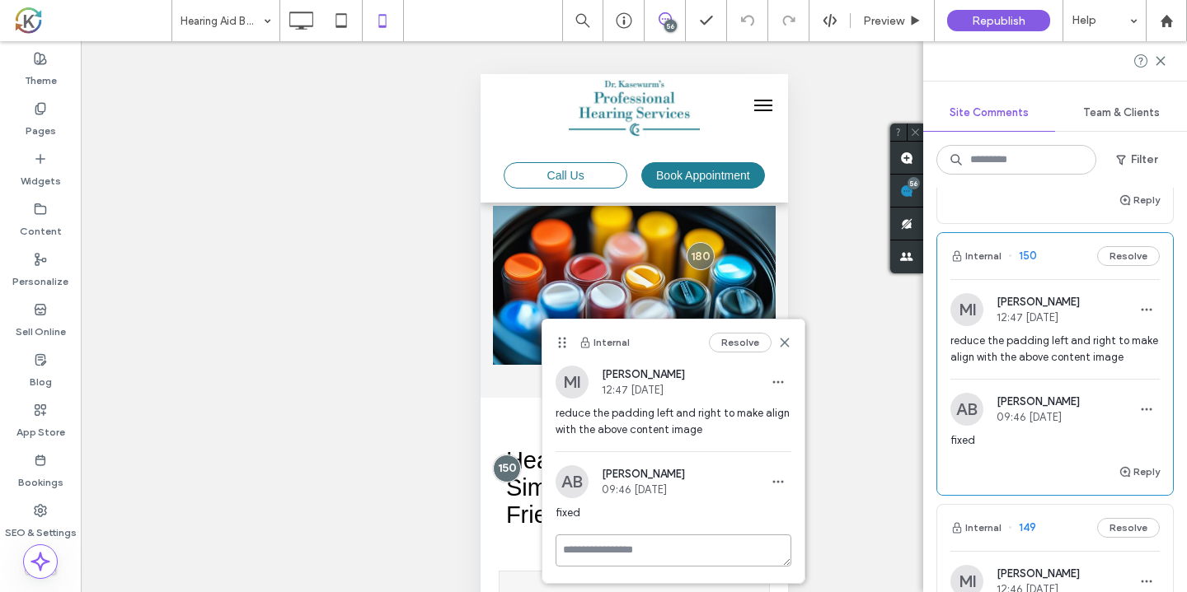
click at [606, 549] on textarea at bounding box center [673, 551] width 236 height 32
type textarea "*"
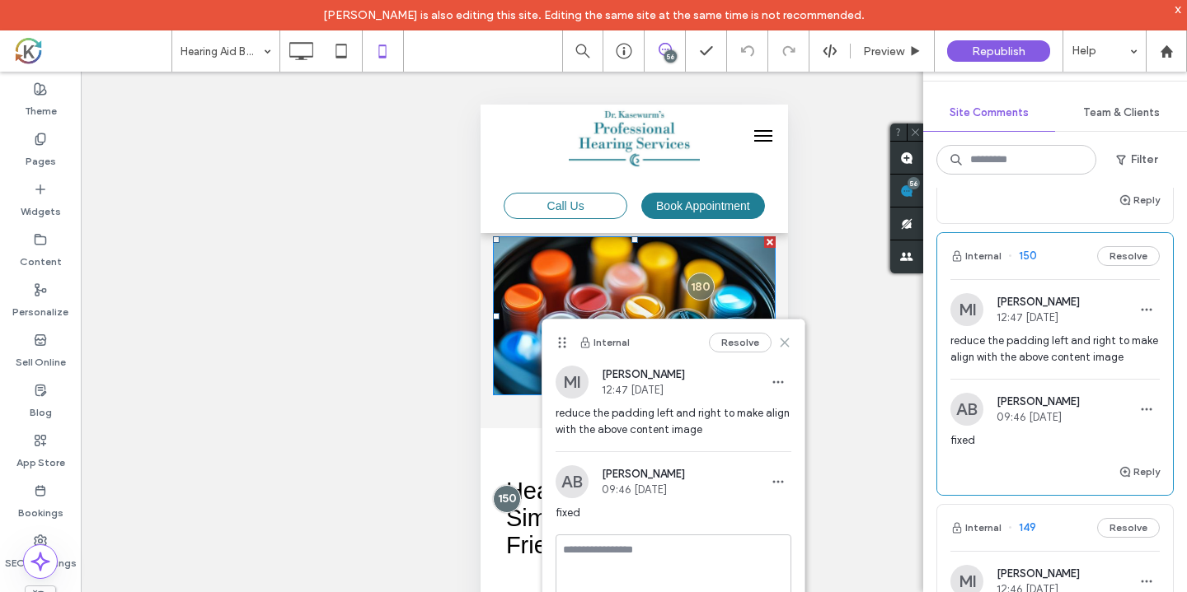
click at [787, 347] on icon at bounding box center [784, 342] width 13 height 13
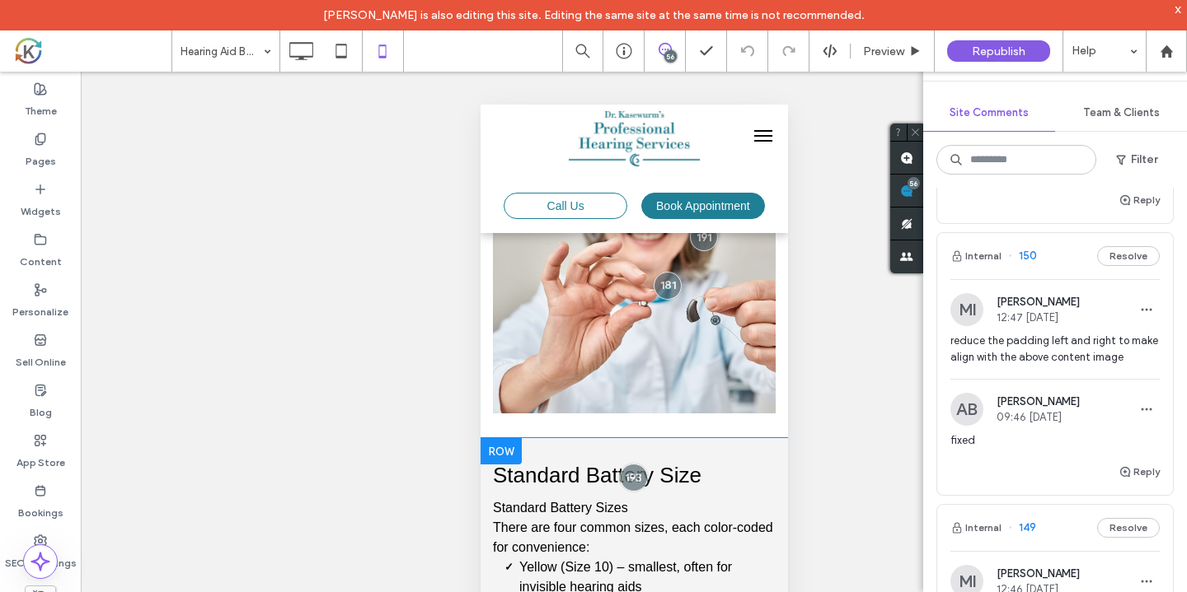
scroll to position [363, 0]
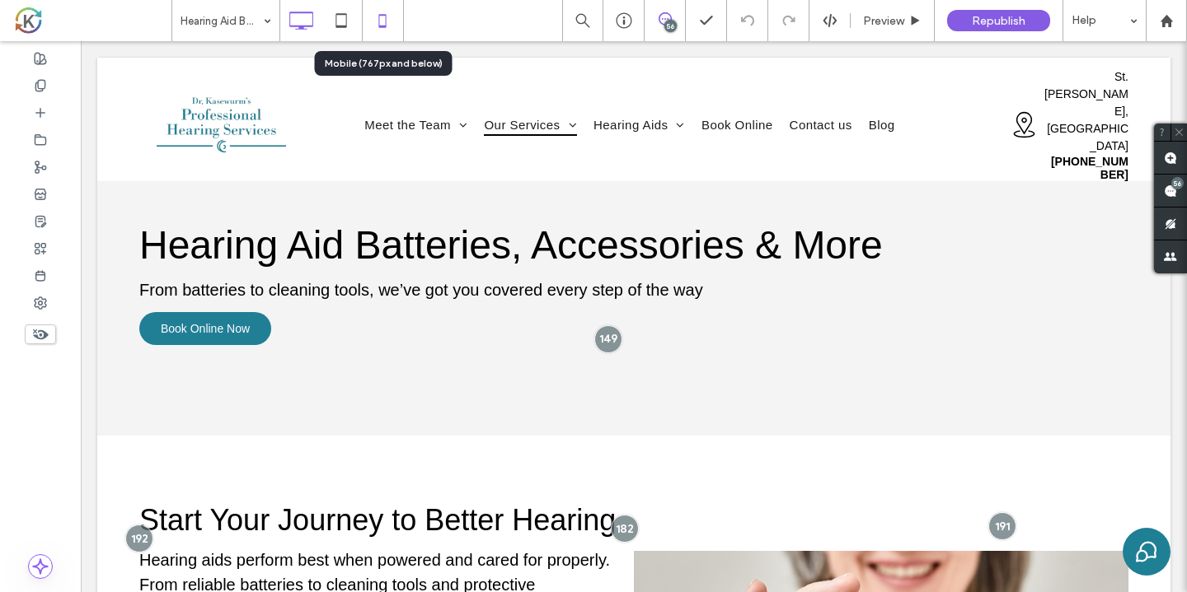
click at [386, 18] on use at bounding box center [382, 20] width 7 height 13
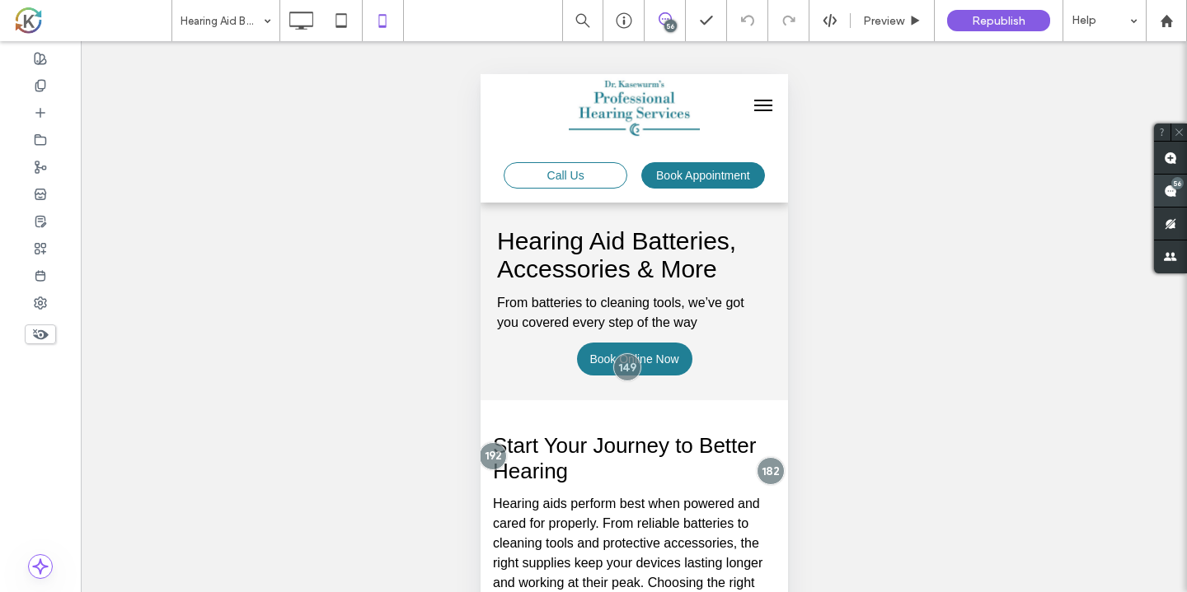
click at [1167, 193] on use at bounding box center [1169, 191] width 13 height 13
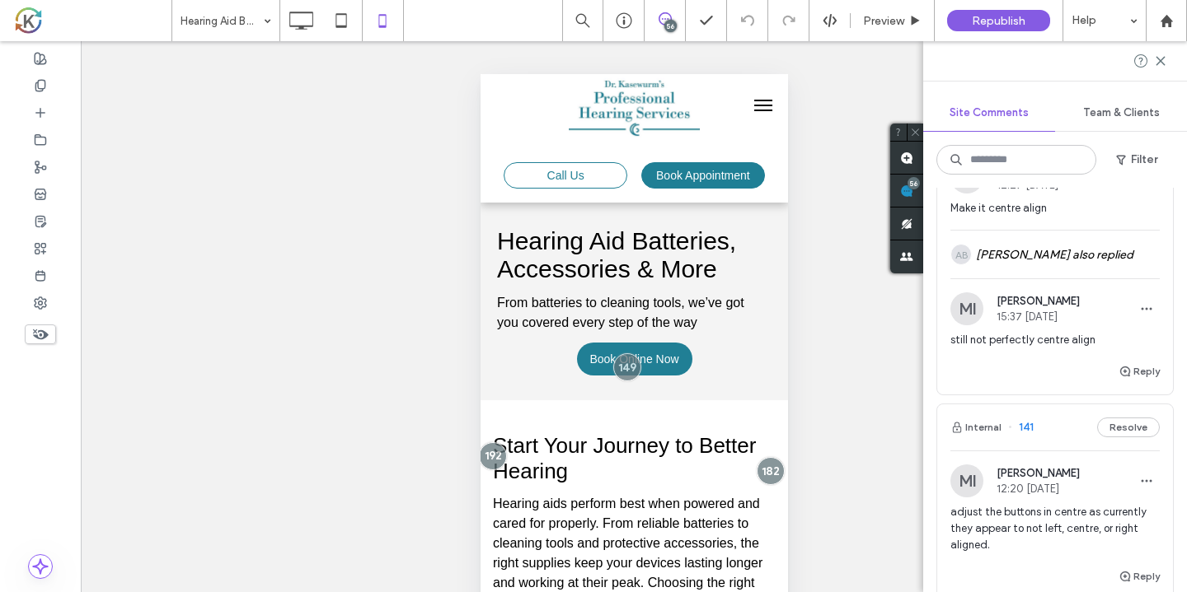
scroll to position [12053, 0]
click at [1060, 410] on div "Internal 141 Resolve" at bounding box center [1055, 431] width 236 height 46
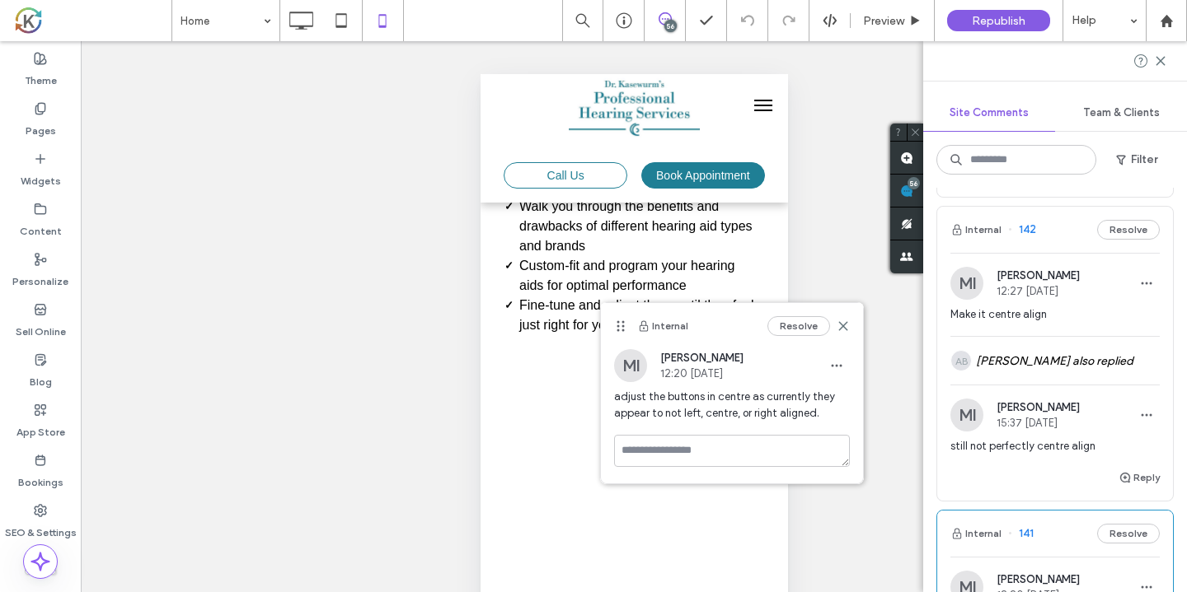
scroll to position [2797, 0]
click at [1074, 207] on div "Internal 142 Resolve" at bounding box center [1055, 230] width 236 height 46
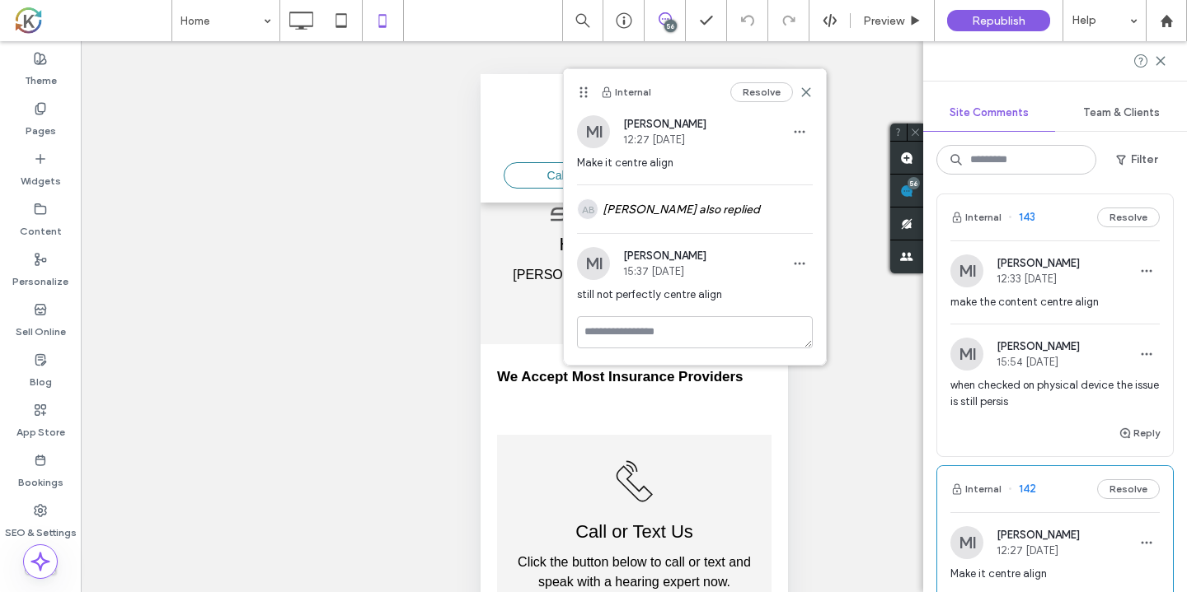
scroll to position [11676, 0]
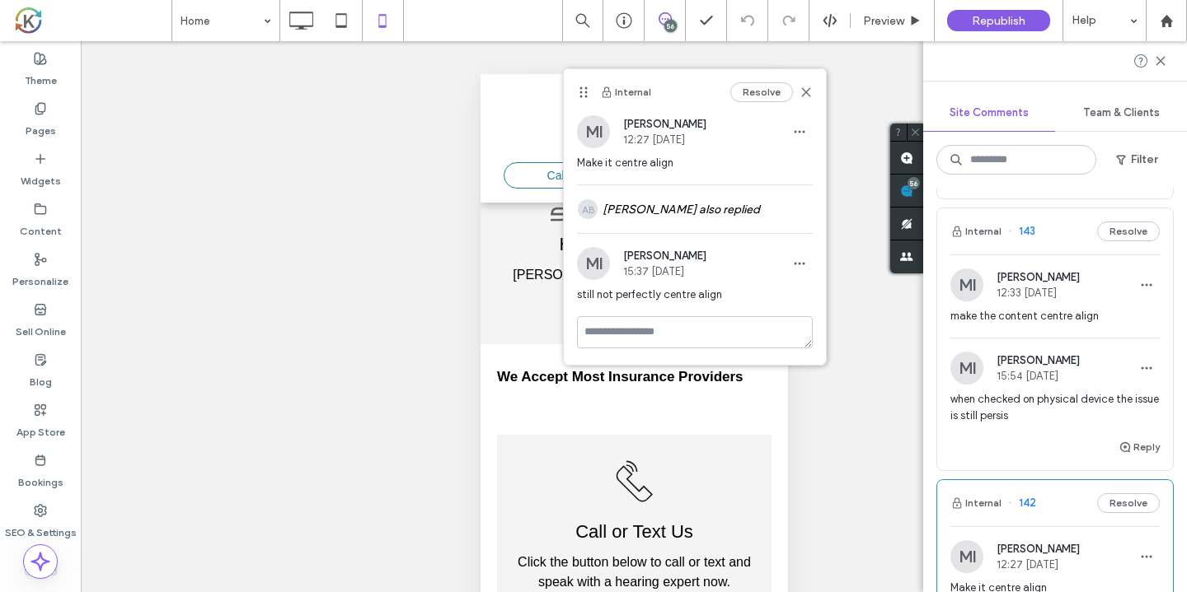
click at [1075, 214] on div "Internal 143 Resolve" at bounding box center [1055, 231] width 236 height 46
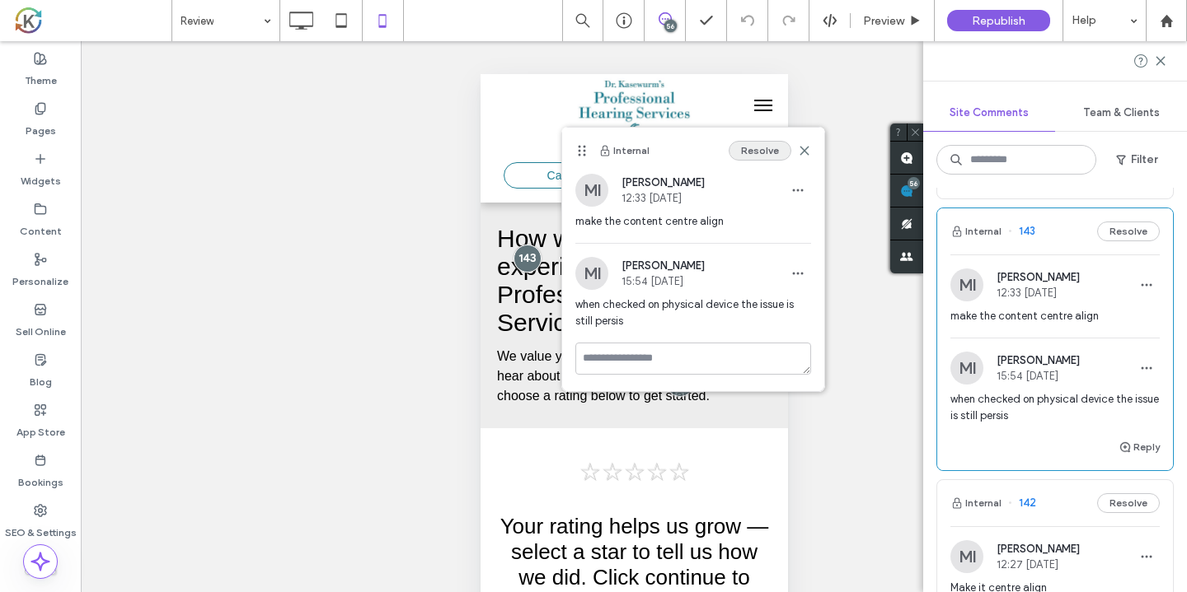
click at [770, 144] on button "Resolve" at bounding box center [759, 151] width 63 height 20
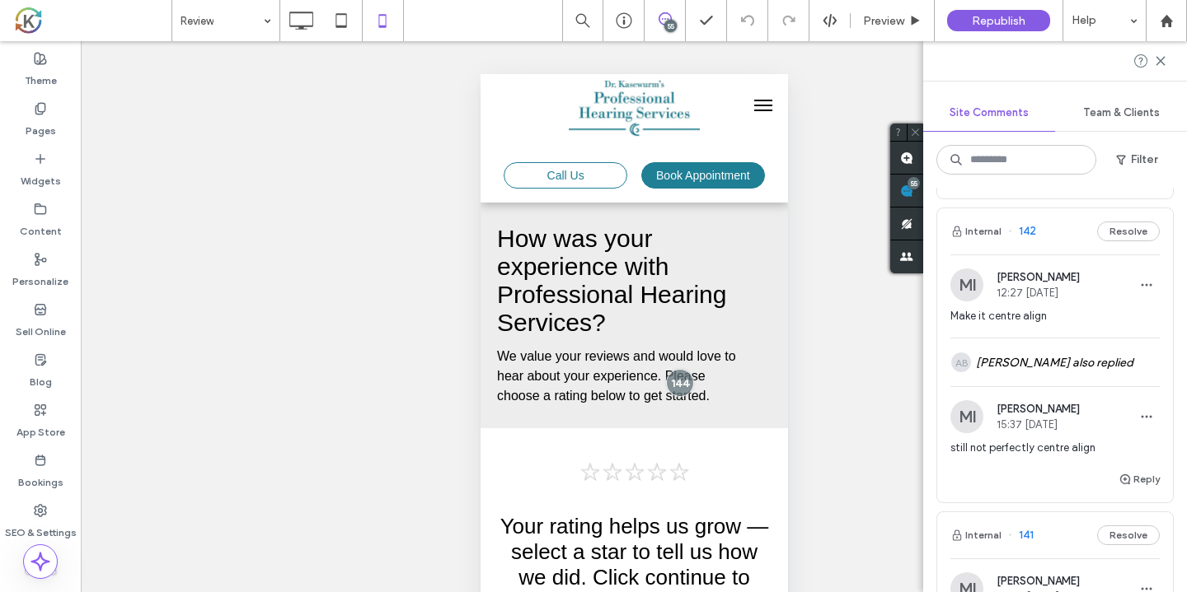
click at [1080, 208] on div "Internal 142 Resolve" at bounding box center [1055, 231] width 236 height 46
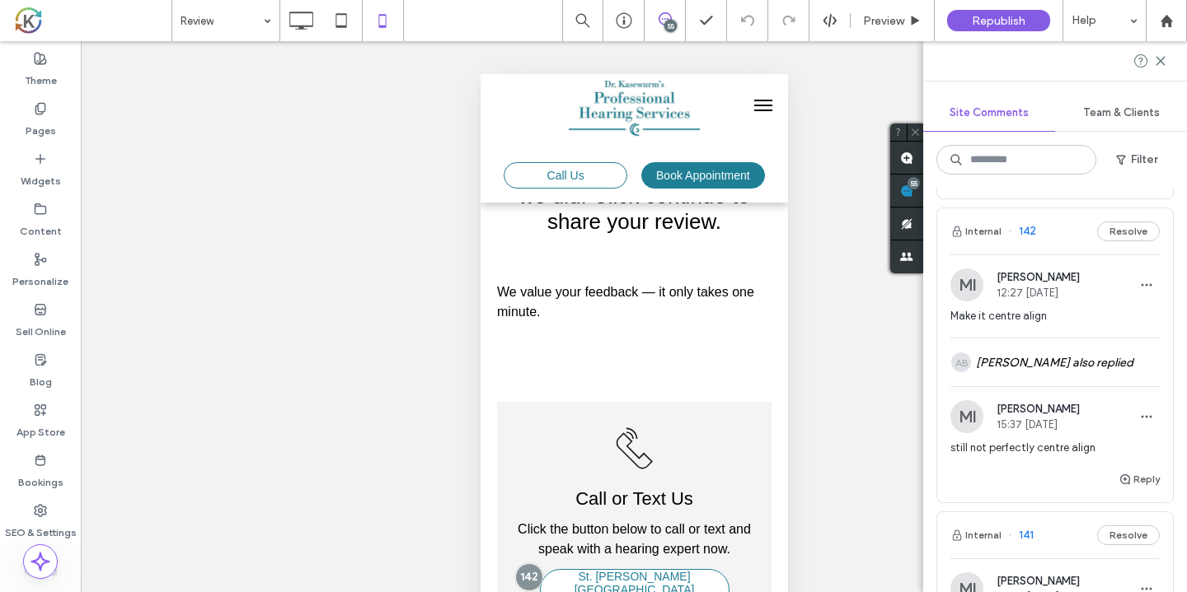
scroll to position [431, 0]
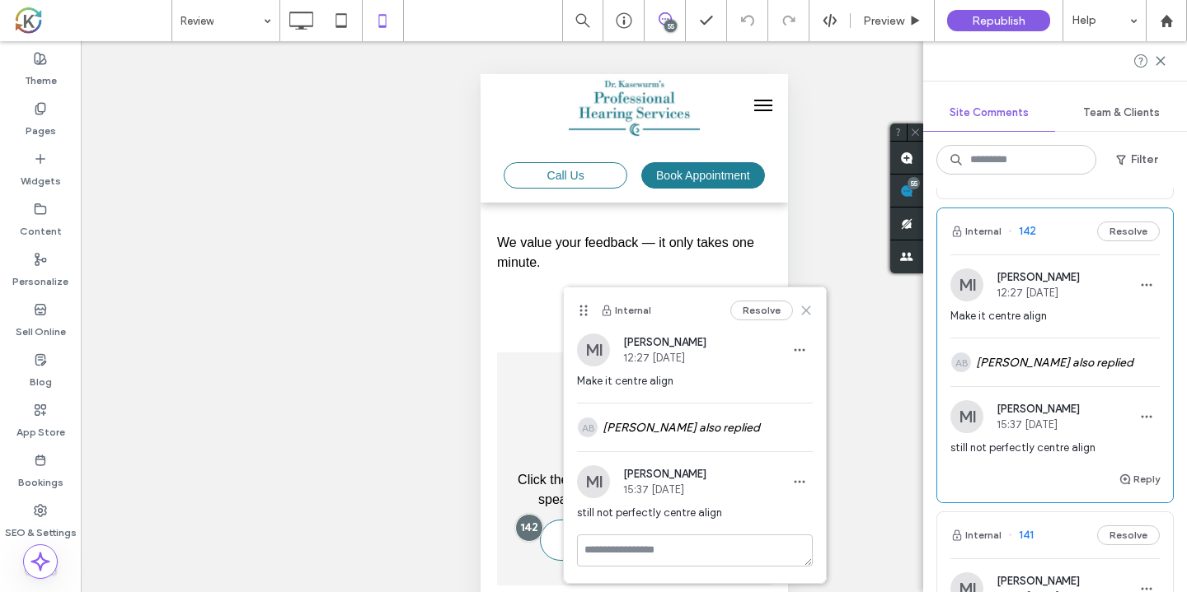
click at [807, 309] on use at bounding box center [806, 310] width 7 height 7
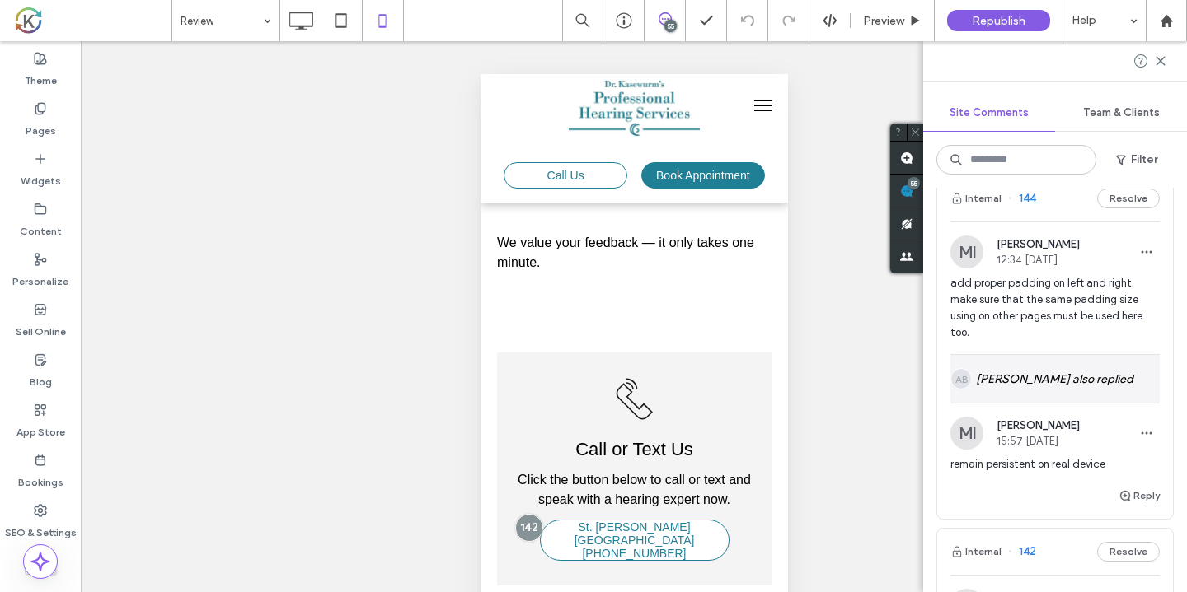
scroll to position [11339, 0]
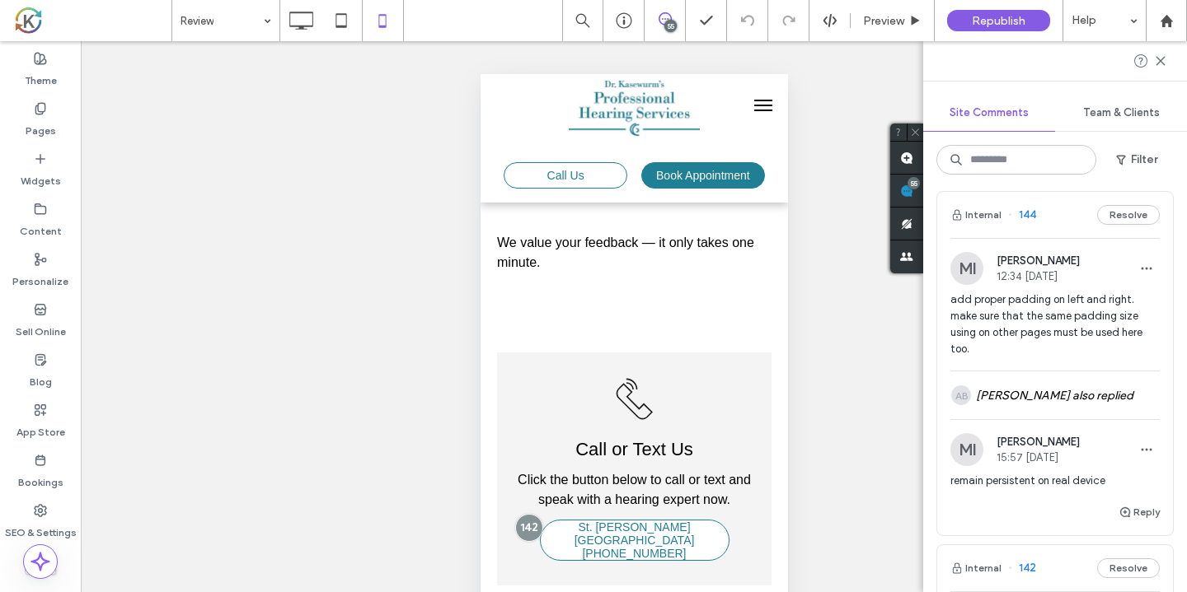
click at [1071, 213] on div "Internal 144 Resolve" at bounding box center [1055, 215] width 236 height 46
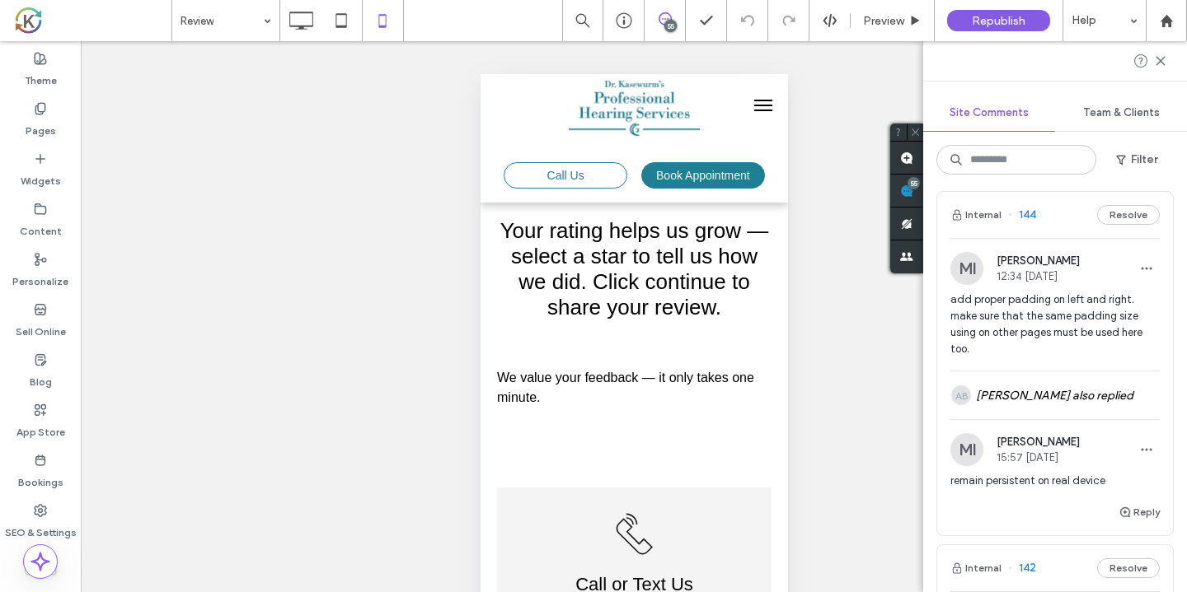
scroll to position [0, 0]
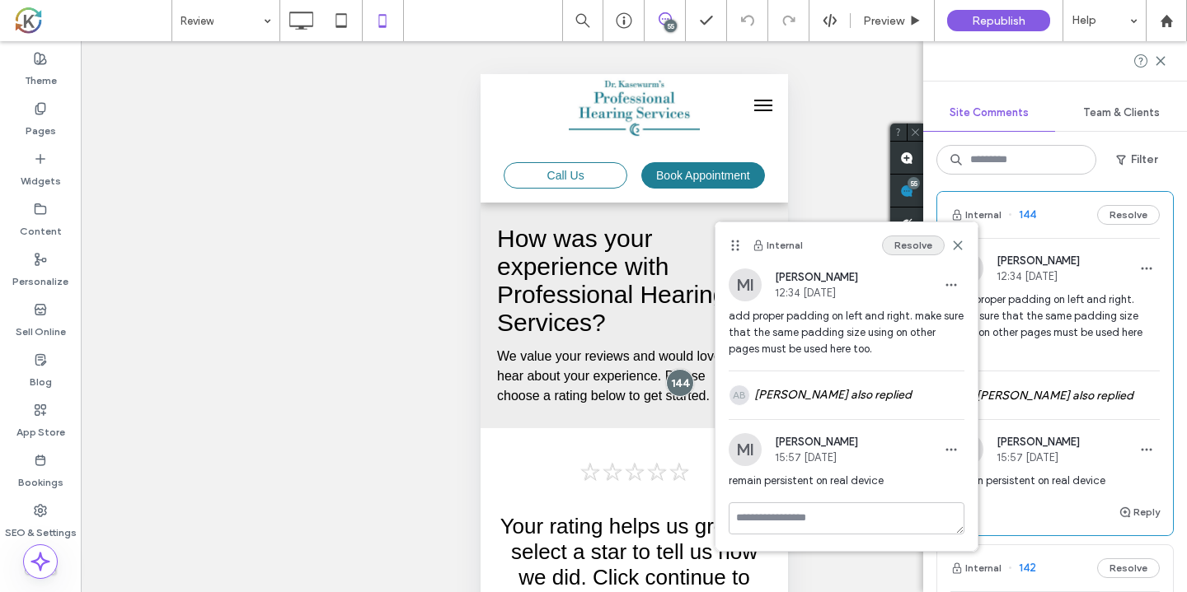
click at [915, 248] on button "Resolve" at bounding box center [913, 246] width 63 height 20
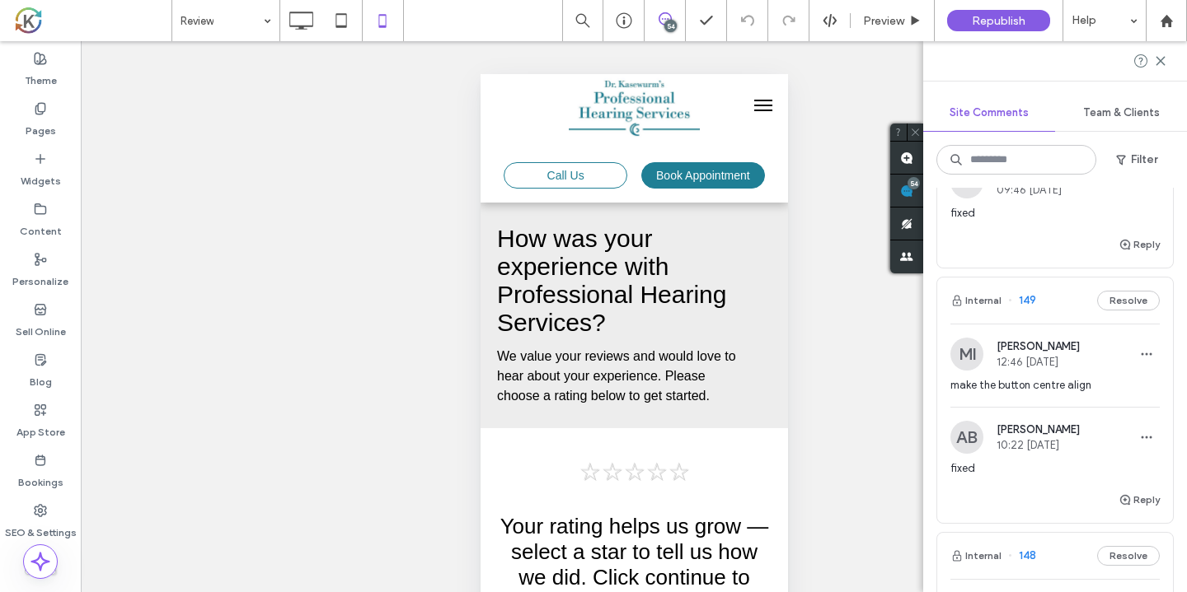
scroll to position [10463, 0]
click at [1066, 294] on div "Internal 149 Resolve" at bounding box center [1055, 303] width 236 height 46
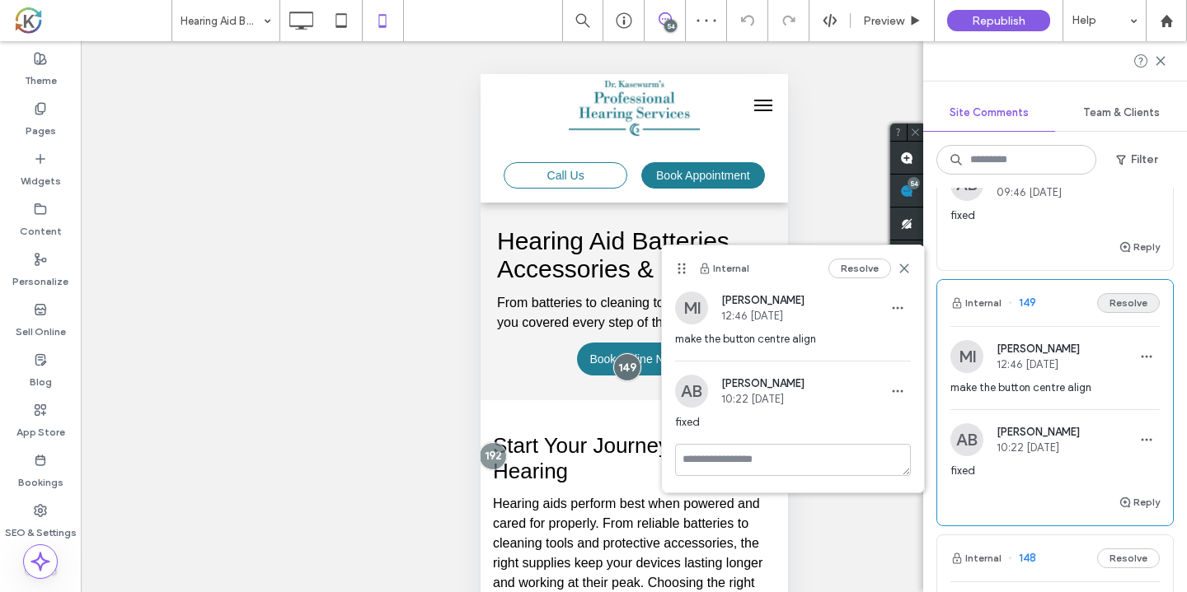
click at [1112, 293] on button "Resolve" at bounding box center [1128, 303] width 63 height 20
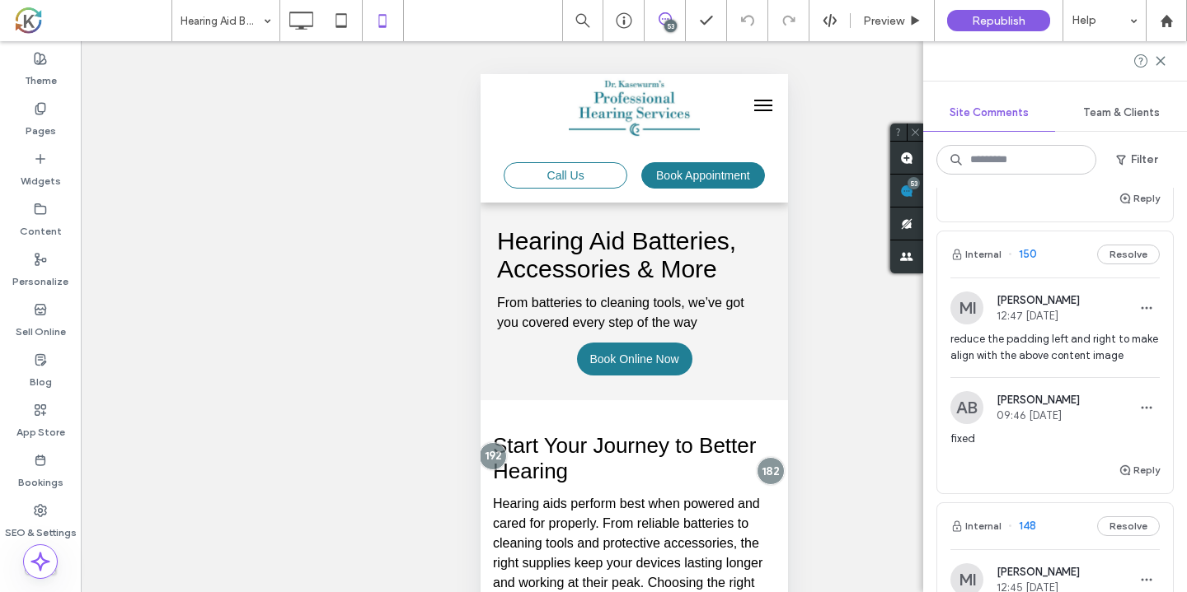
scroll to position [10237, 0]
click at [1067, 255] on div "Internal 150 Resolve" at bounding box center [1055, 257] width 236 height 46
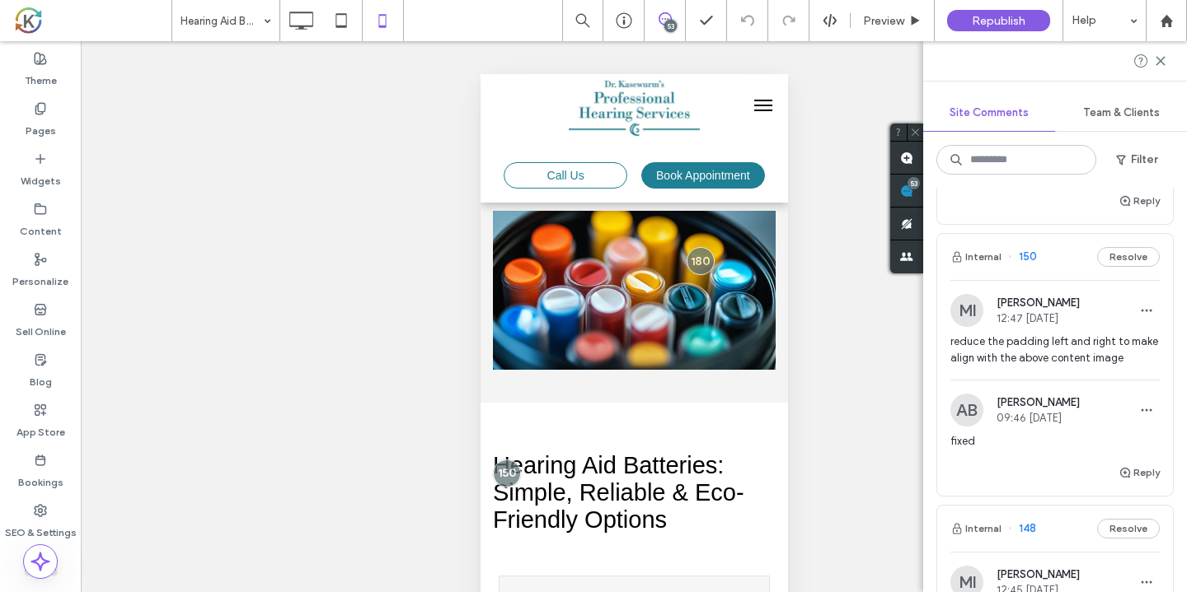
scroll to position [1060, 0]
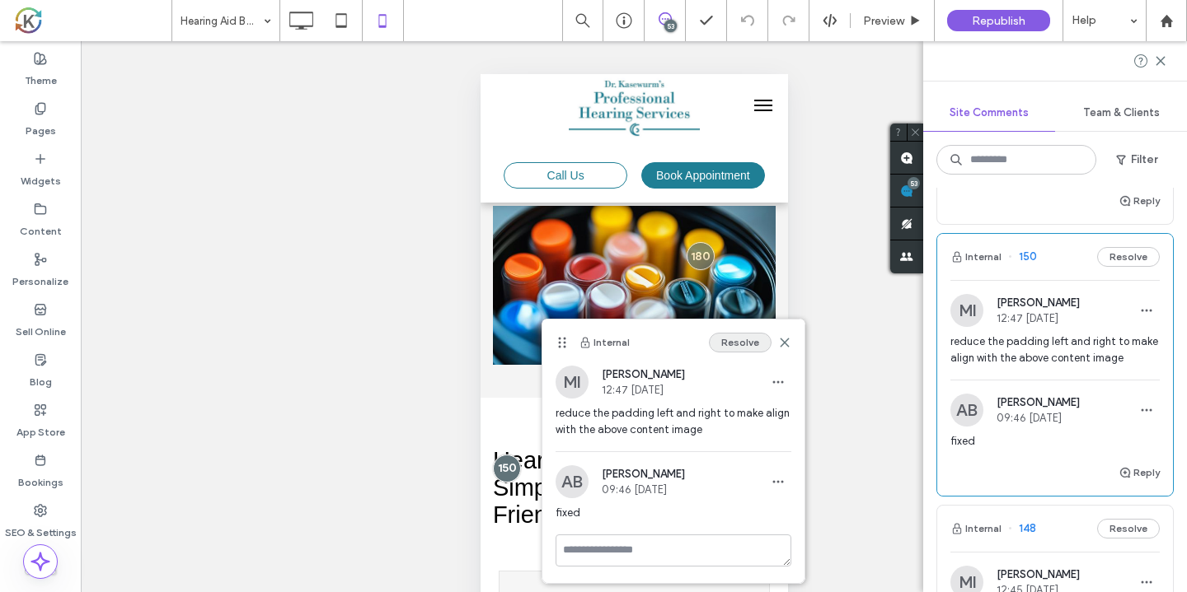
click at [754, 339] on button "Resolve" at bounding box center [740, 343] width 63 height 20
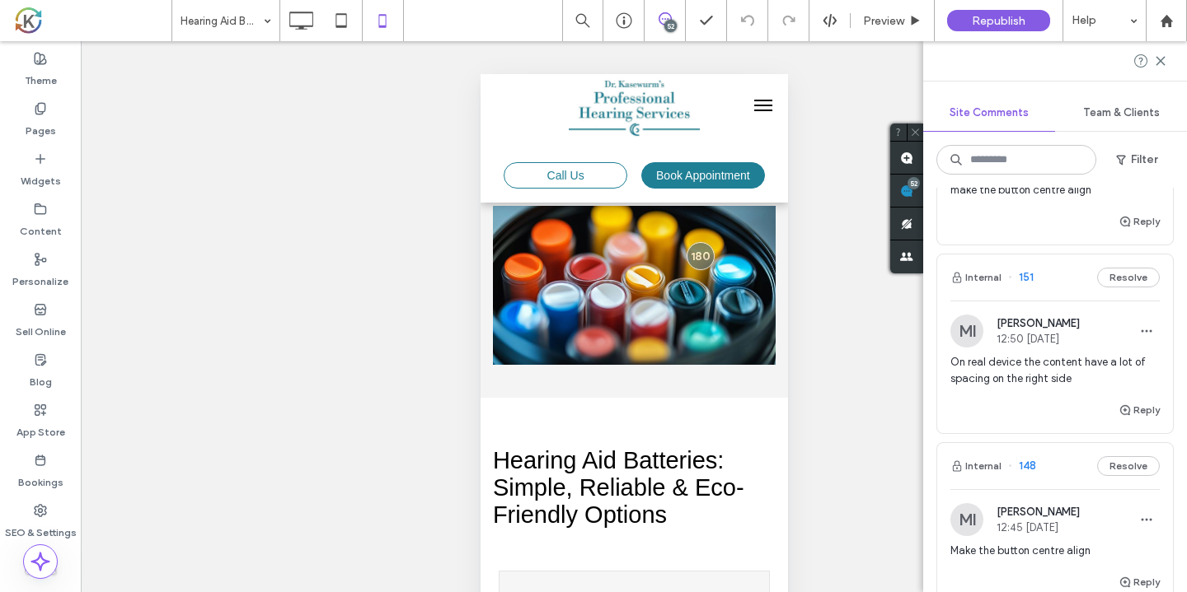
scroll to position [10018, 0]
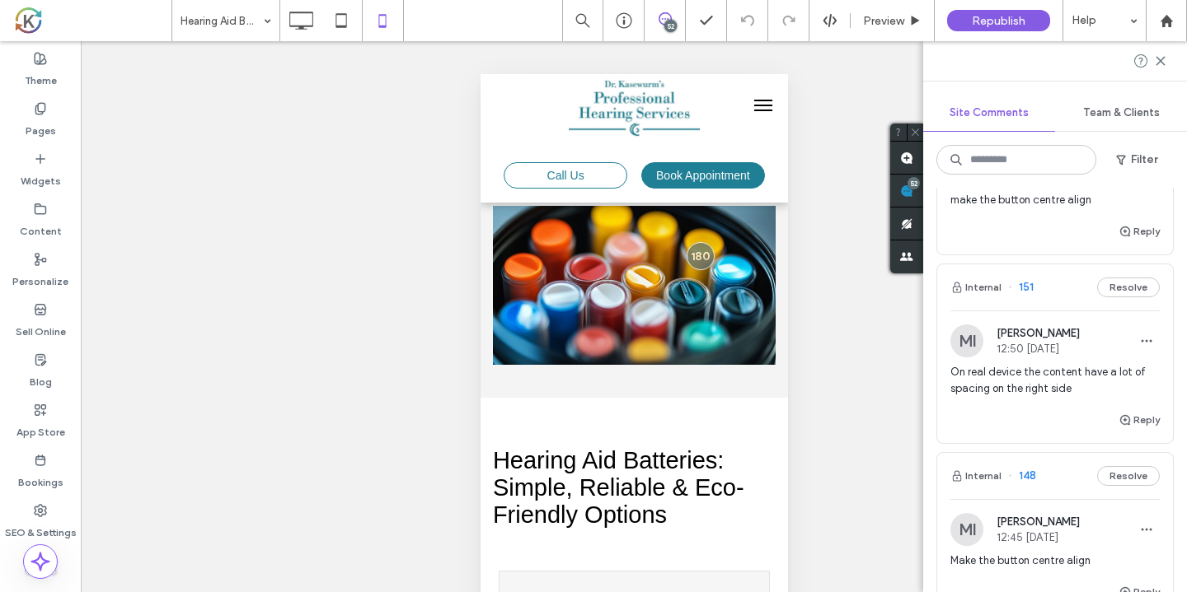
click at [1062, 279] on div "Internal 151 Resolve" at bounding box center [1055, 287] width 236 height 46
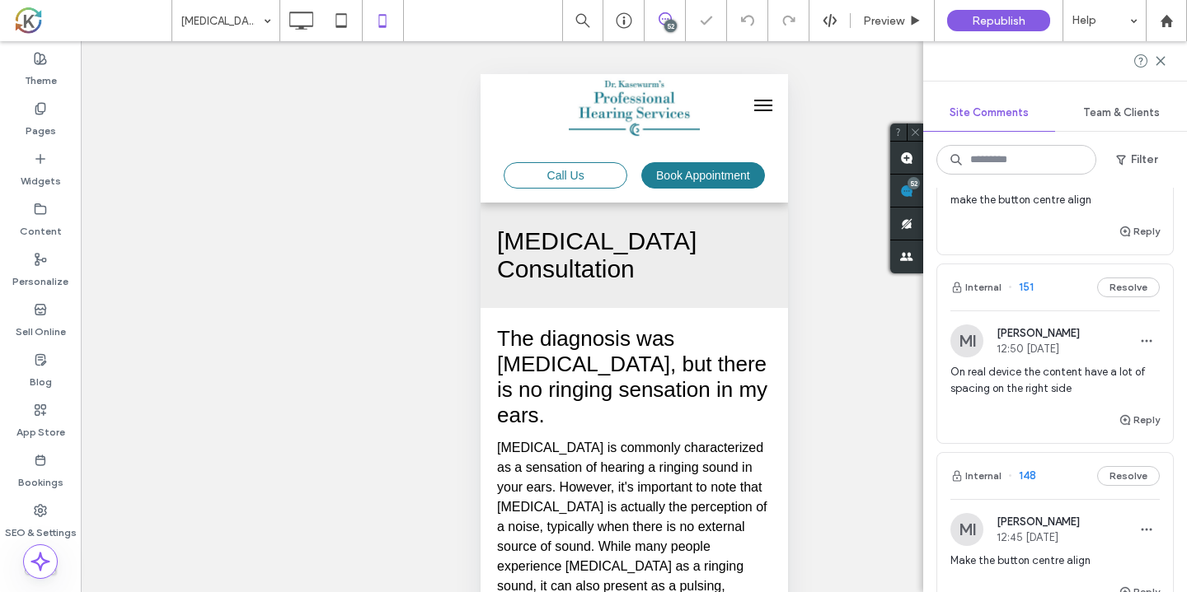
scroll to position [1240, 0]
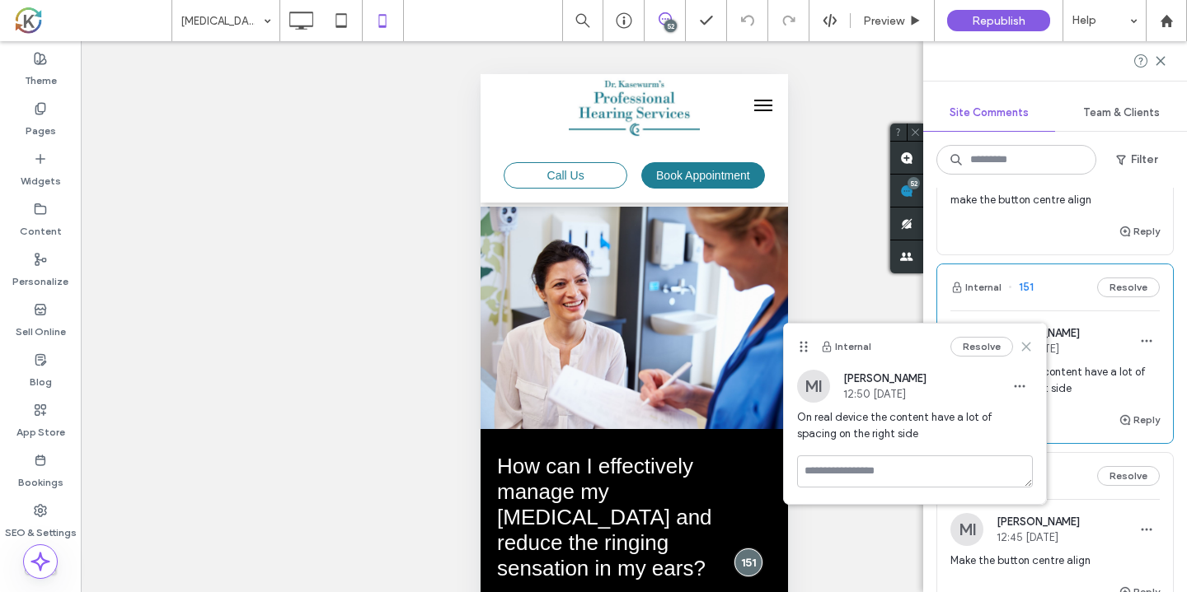
click at [1025, 352] on icon at bounding box center [1025, 346] width 13 height 13
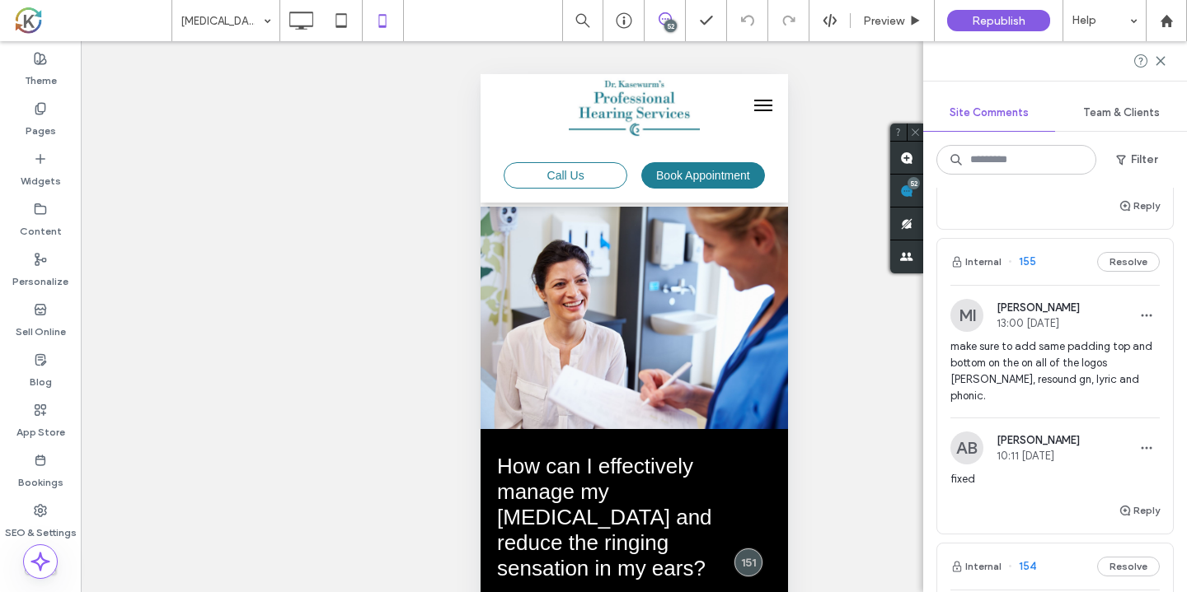
scroll to position [9186, 0]
click at [1068, 261] on div "Internal 155 Resolve" at bounding box center [1055, 264] width 236 height 46
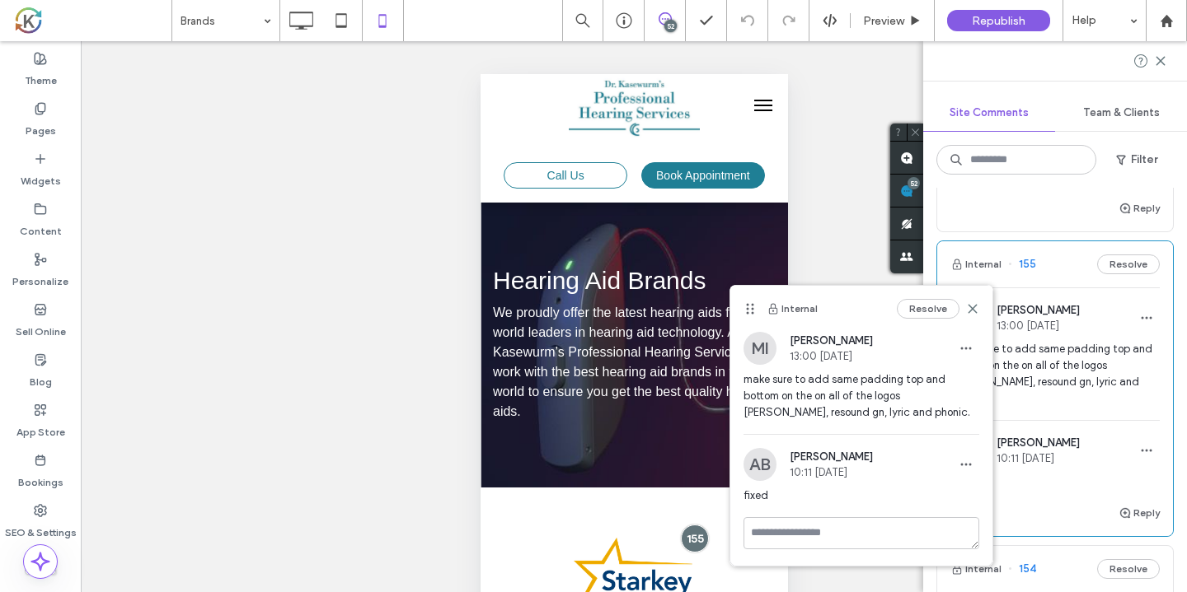
click at [387, 236] on div "Unhide? Yes Unhide? Yes Unhide? Yes Unhide? Yes Unhide? Yes Unhide? Yes Unhide?…" at bounding box center [634, 337] width 1106 height 592
click at [862, 305] on div "Internal Resolve" at bounding box center [861, 309] width 262 height 46
click at [971, 315] on icon at bounding box center [972, 308] width 13 height 13
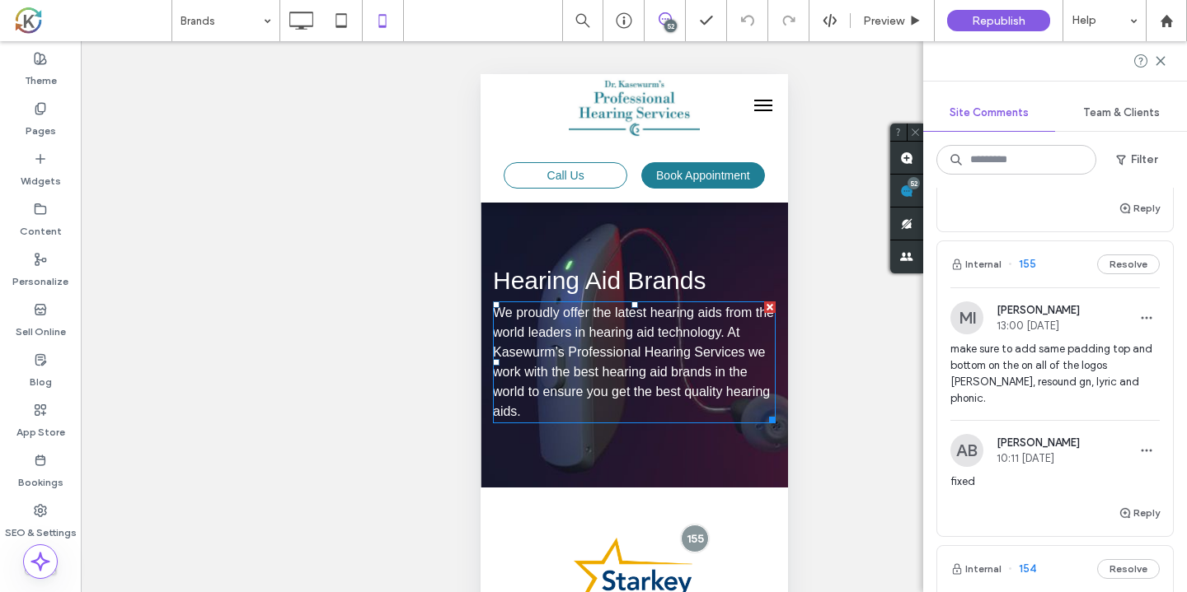
click at [1058, 264] on div "Internal 155 Resolve" at bounding box center [1055, 264] width 236 height 46
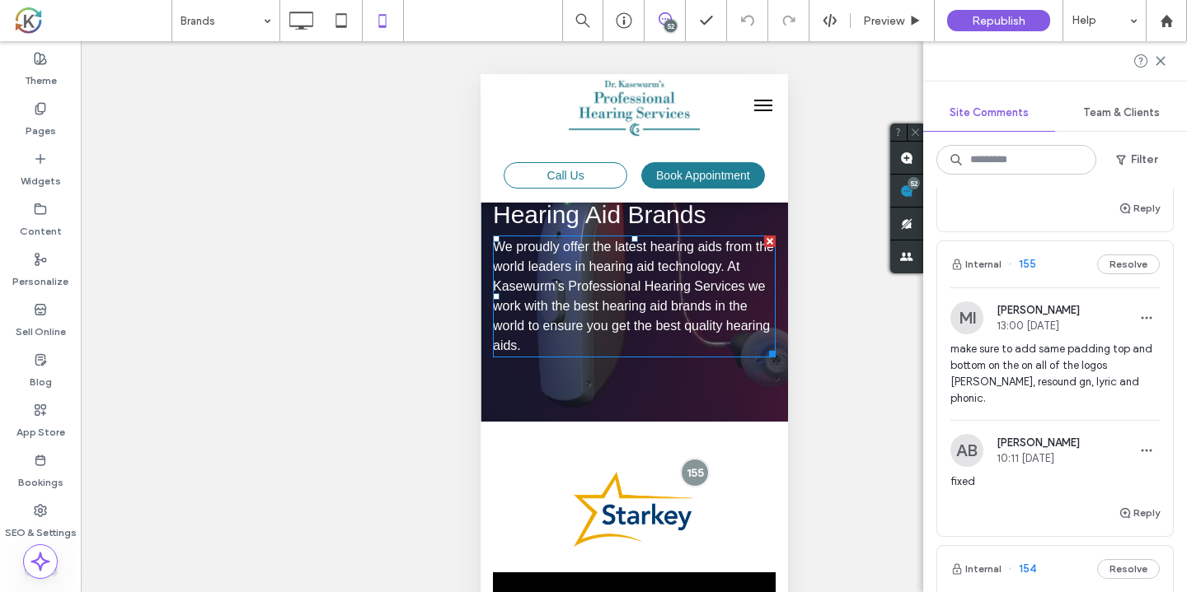
scroll to position [113, 0]
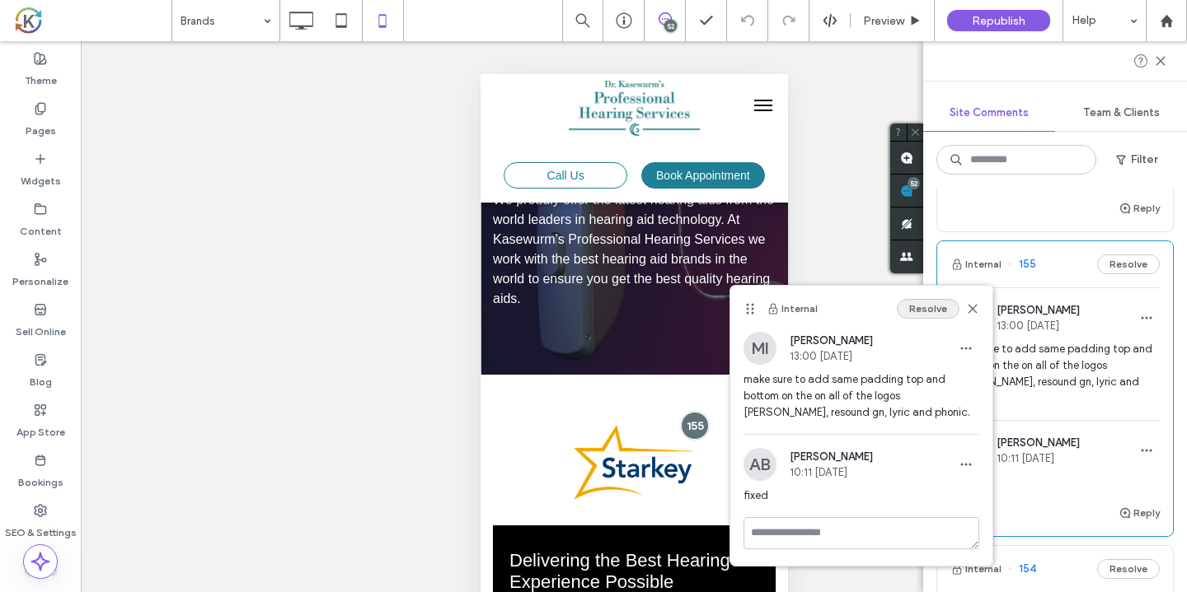
click at [932, 312] on button "Resolve" at bounding box center [927, 309] width 63 height 20
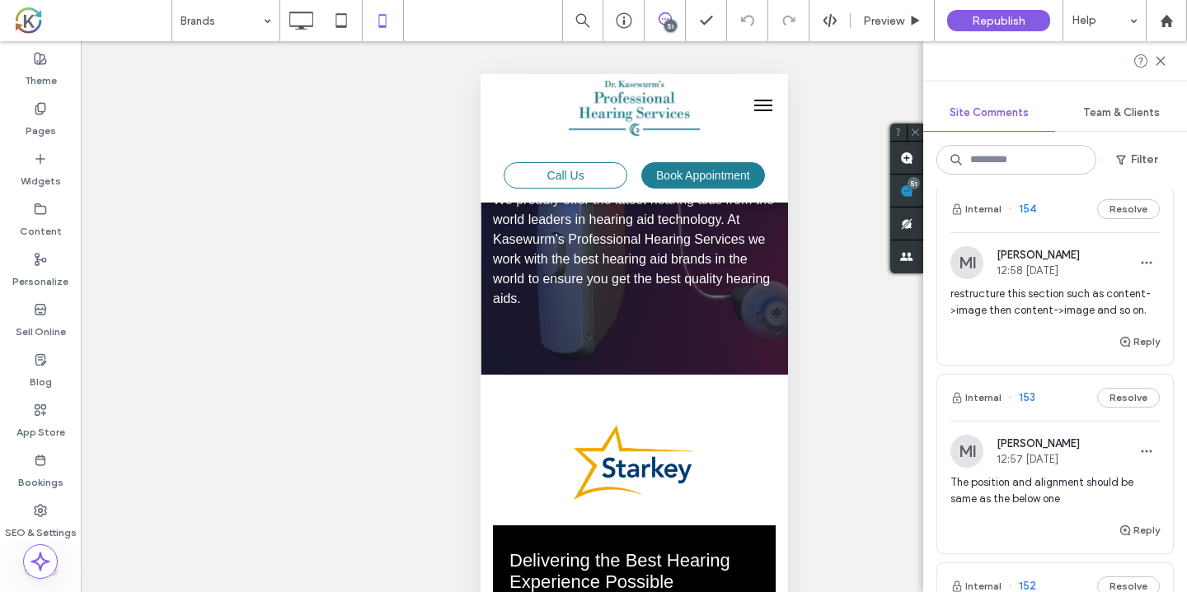
scroll to position [9239, 0]
click at [1057, 227] on div "Internal 154 Resolve" at bounding box center [1055, 212] width 236 height 46
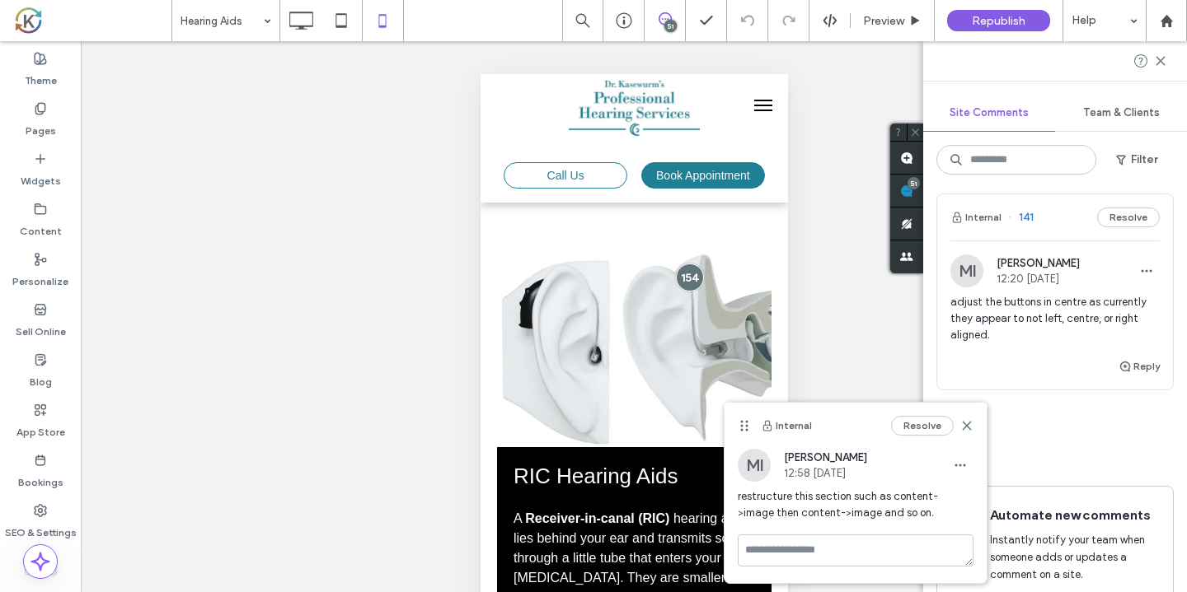
scroll to position [10806, 0]
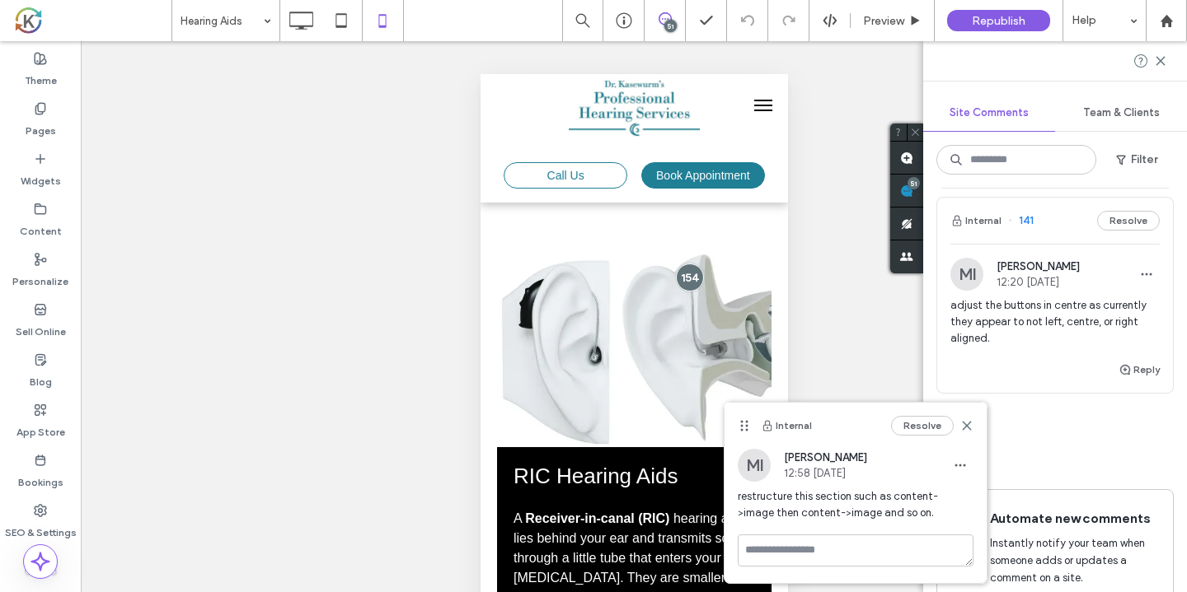
click at [1074, 231] on div "Internal 141 Resolve" at bounding box center [1055, 221] width 236 height 46
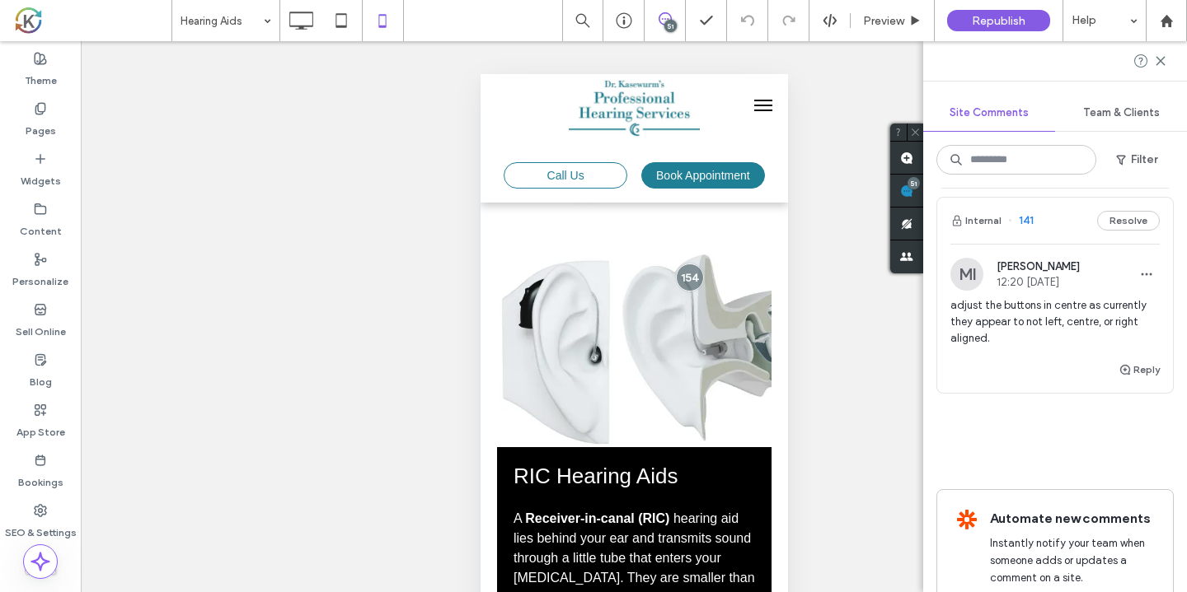
click at [1061, 244] on div "Internal 141 Resolve" at bounding box center [1055, 221] width 236 height 46
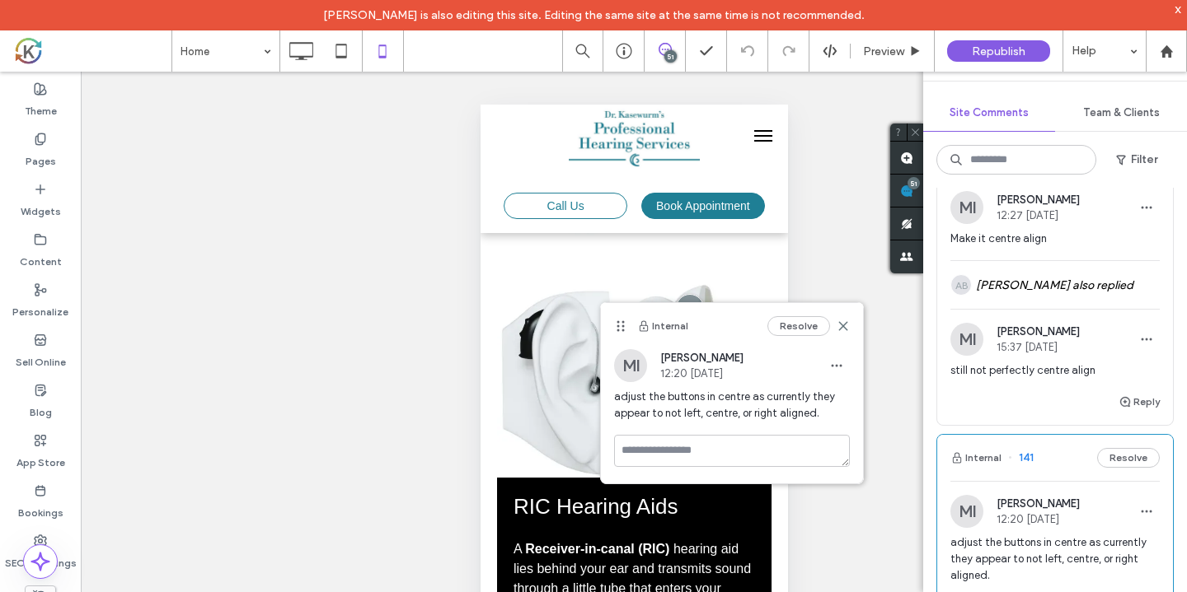
scroll to position [10520, 0]
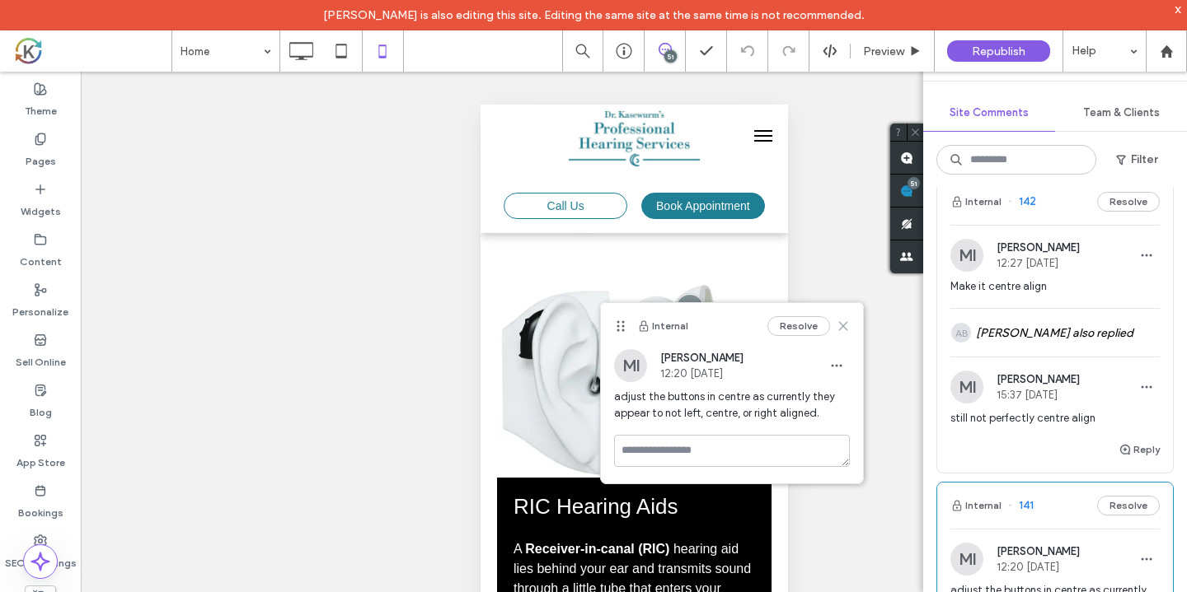
click at [841, 330] on use at bounding box center [843, 326] width 7 height 7
